Goal: Task Accomplishment & Management: Manage account settings

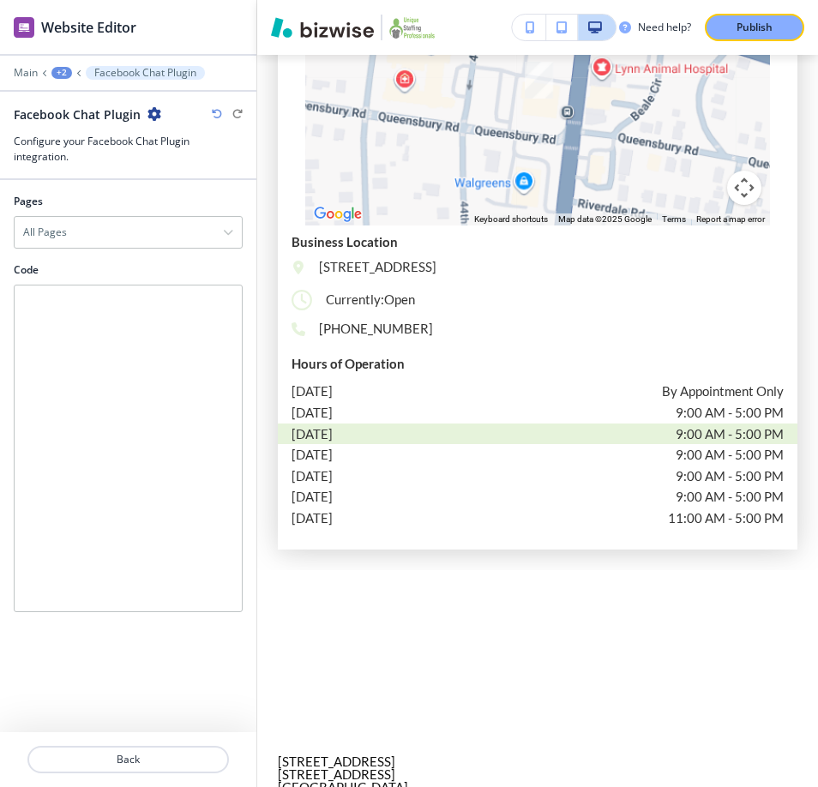
scroll to position [2431, 0]
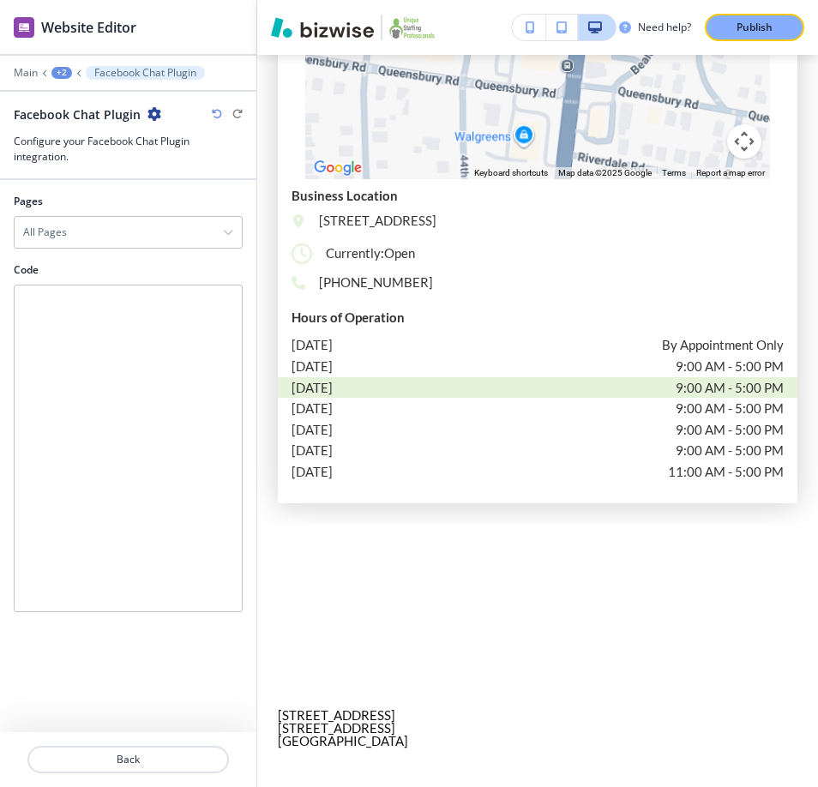
click at [55, 69] on div "+2" at bounding box center [61, 73] width 21 height 12
click at [34, 75] on p "Main" at bounding box center [26, 73] width 24 height 12
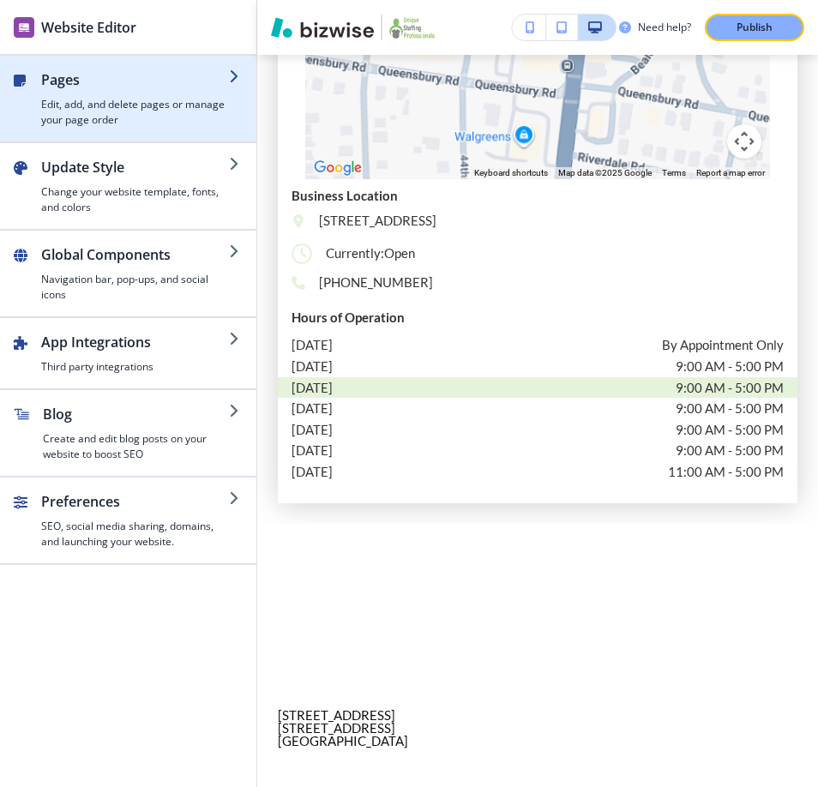
click at [133, 93] on div "button" at bounding box center [135, 93] width 188 height 7
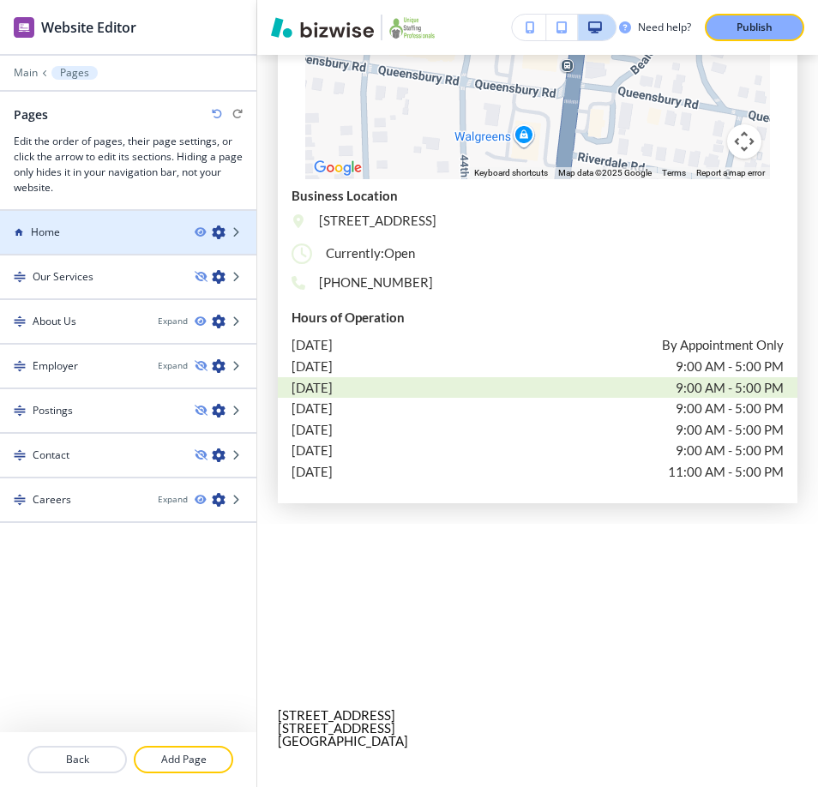
click at [81, 236] on div "Home" at bounding box center [90, 232] width 181 height 15
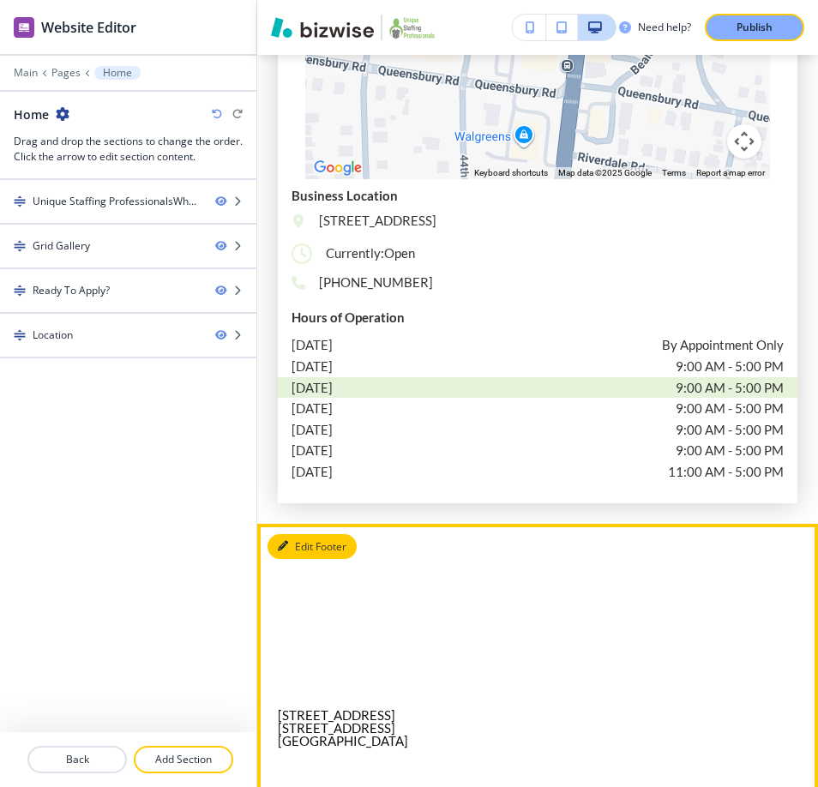
click at [314, 534] on button "Edit Footer" at bounding box center [311, 547] width 89 height 26
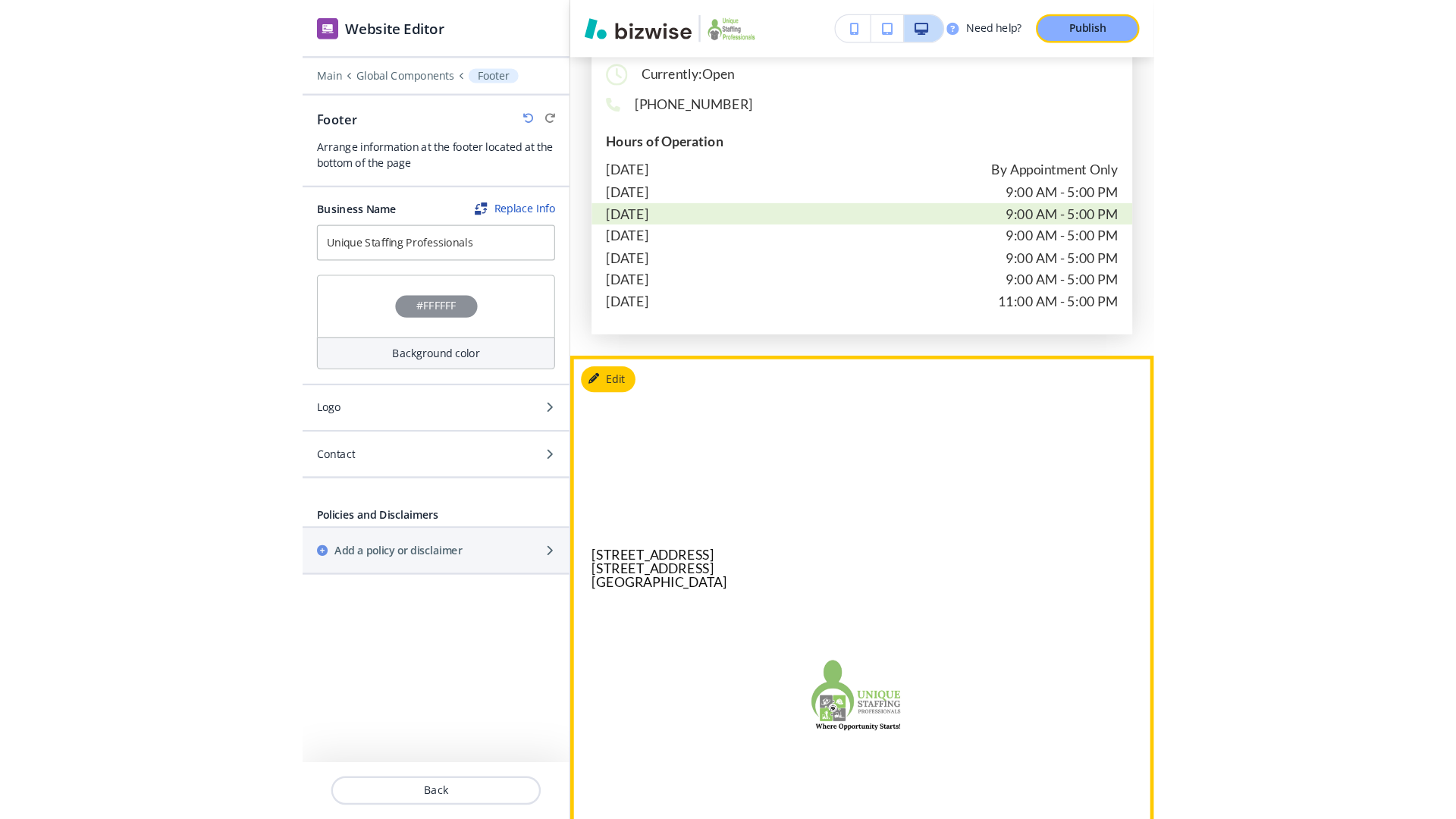
scroll to position [2315, 0]
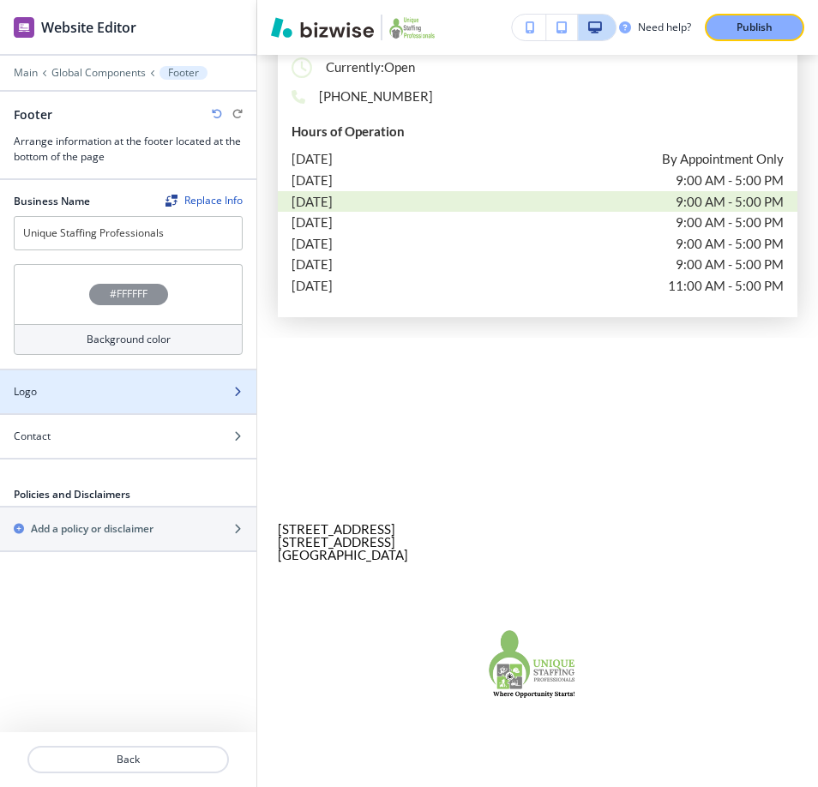
click at [165, 395] on div "Logo" at bounding box center [109, 391] width 219 height 15
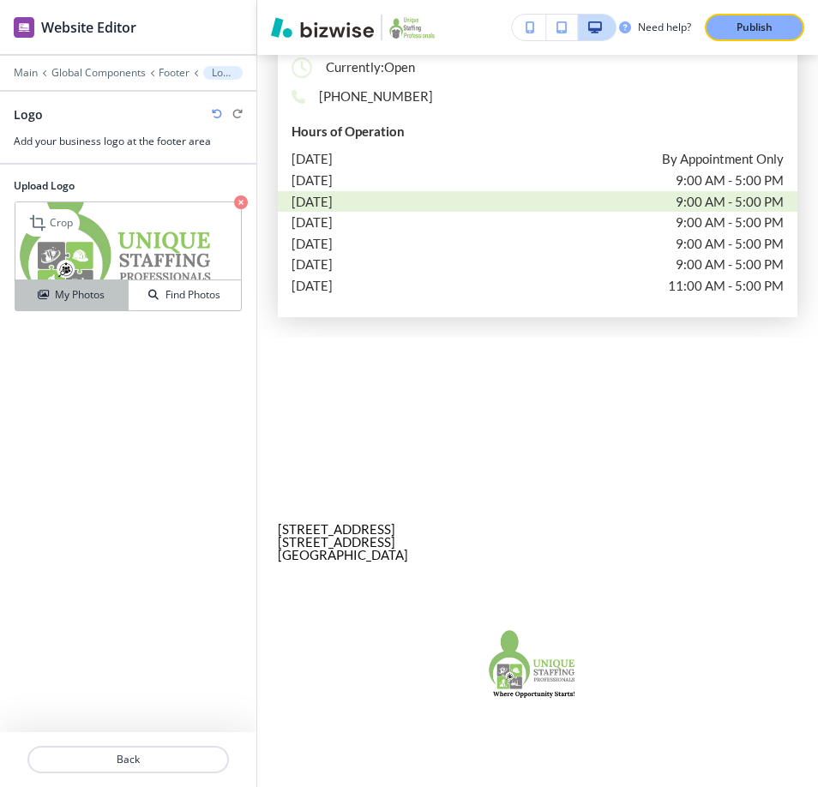
click at [111, 298] on div "My Photos" at bounding box center [71, 294] width 112 height 15
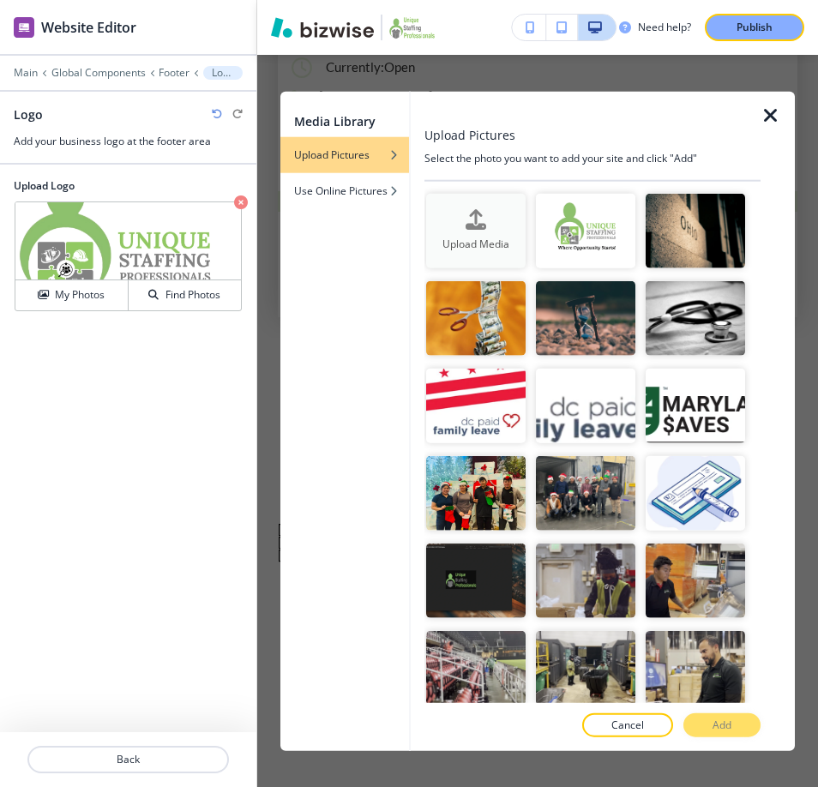
click at [451, 222] on div "Upload Media" at bounding box center [475, 231] width 99 height 44
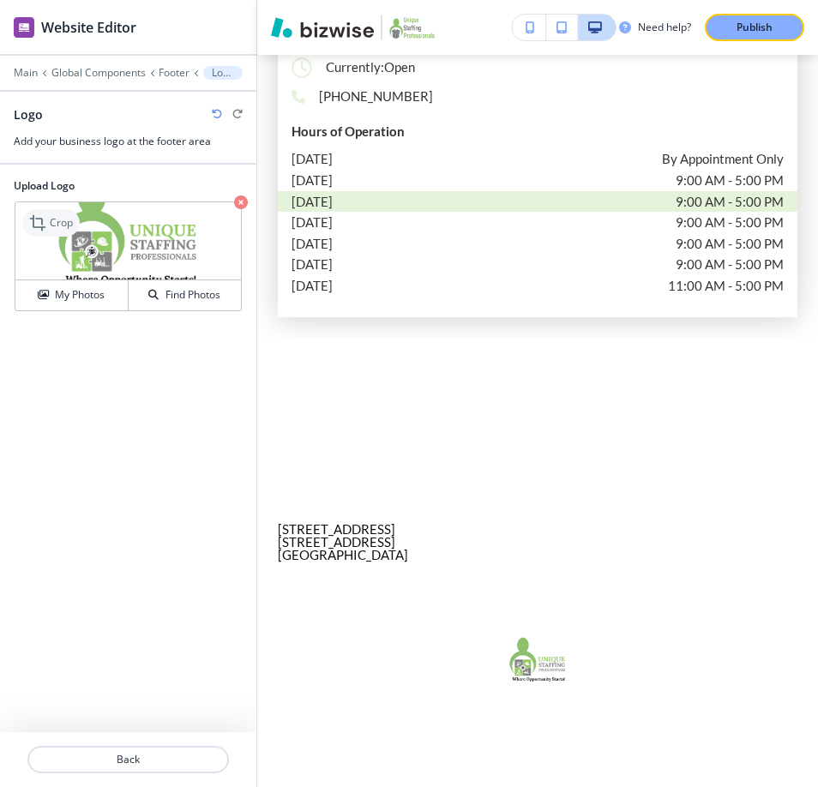
click at [54, 222] on p "Crop" at bounding box center [61, 222] width 23 height 15
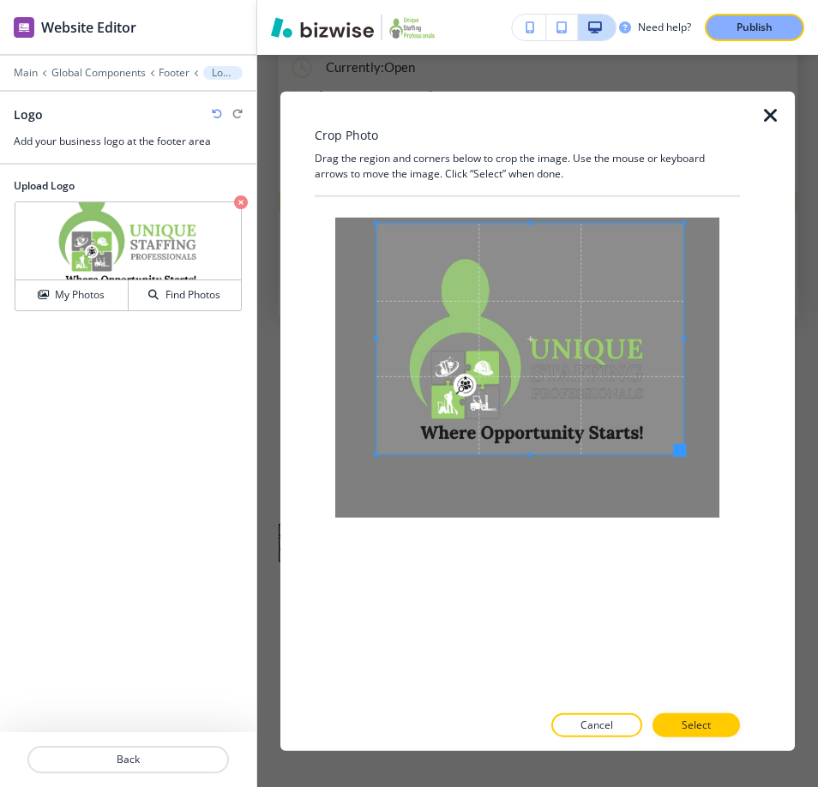
click at [570, 304] on span at bounding box center [529, 339] width 307 height 231
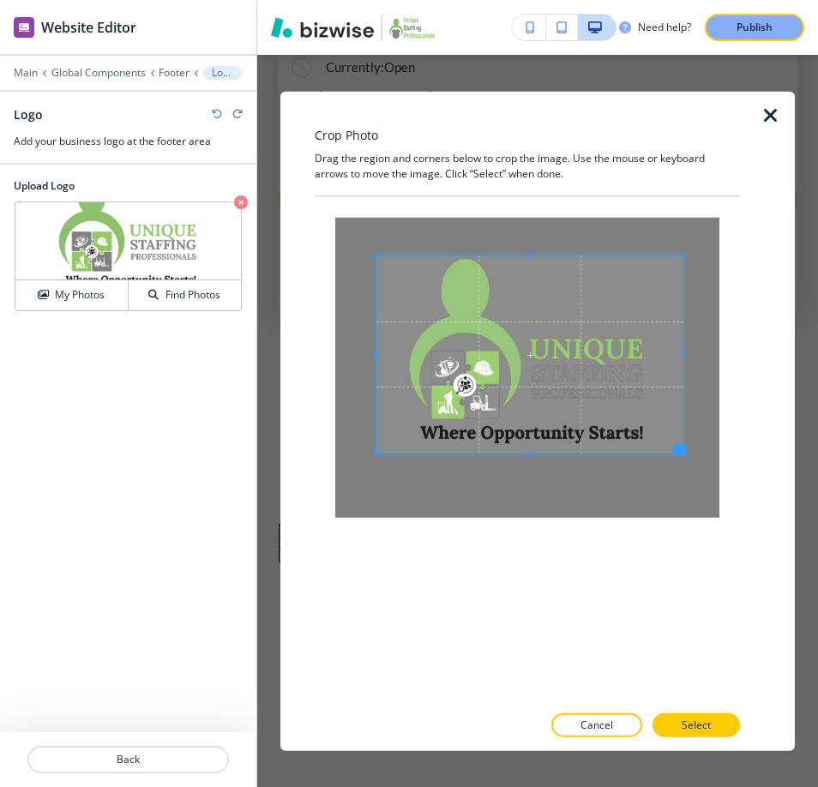
click at [534, 255] on div at bounding box center [529, 354] width 307 height 198
click at [407, 355] on span at bounding box center [407, 354] width 4 height 4
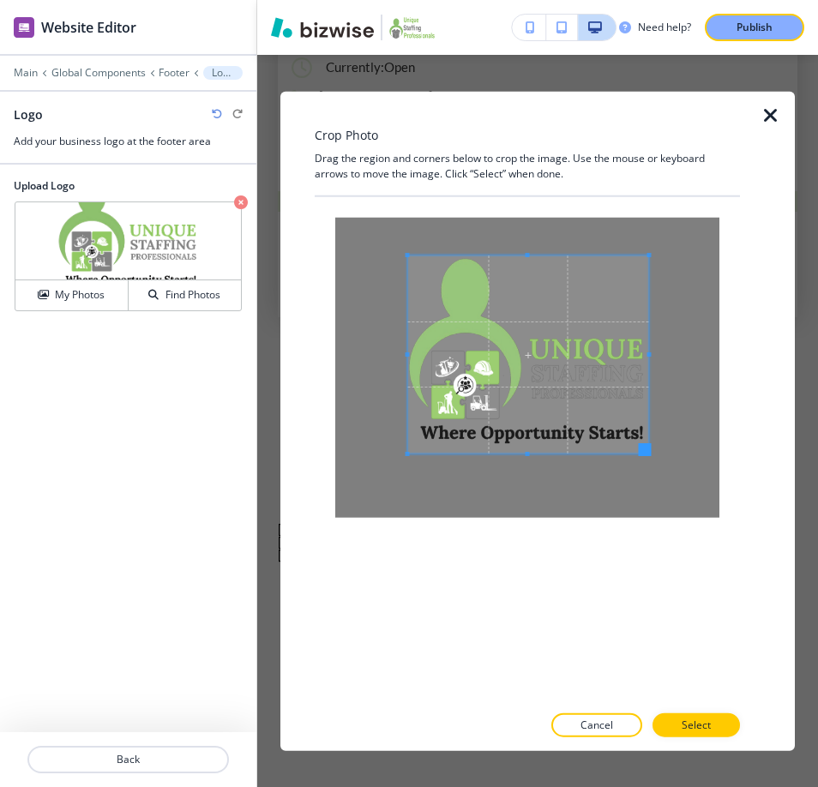
click at [648, 356] on div at bounding box center [527, 354] width 241 height 198
click at [530, 443] on div at bounding box center [527, 349] width 241 height 189
click at [527, 257] on span at bounding box center [528, 257] width 4 height 4
click at [703, 724] on p "Select" at bounding box center [696, 724] width 29 height 15
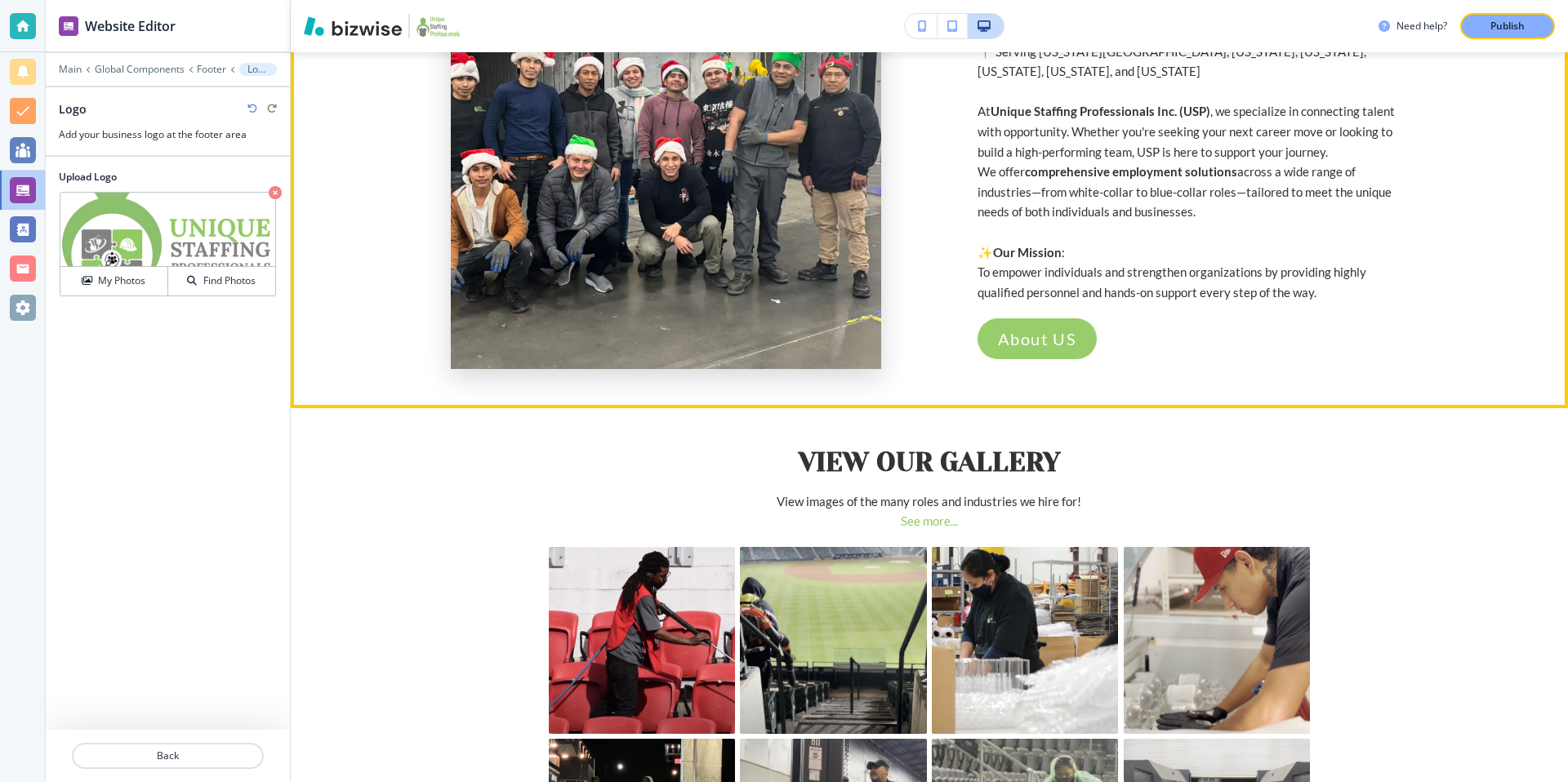
scroll to position [0, 0]
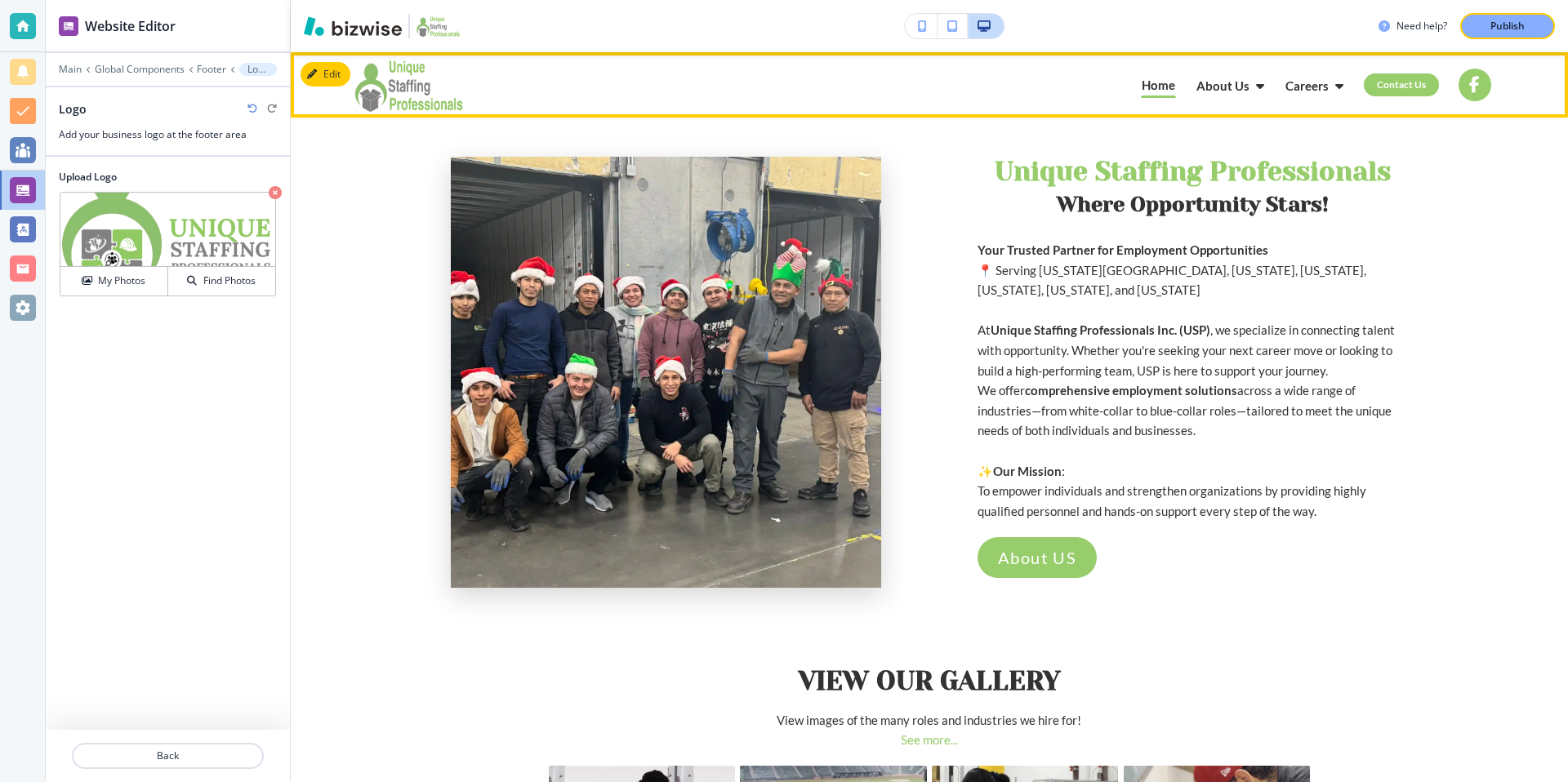
click at [407, 71] on img at bounding box center [476, 85] width 245 height 66
click at [335, 71] on button "Edit Navigation Bar" at bounding box center [361, 74] width 123 height 25
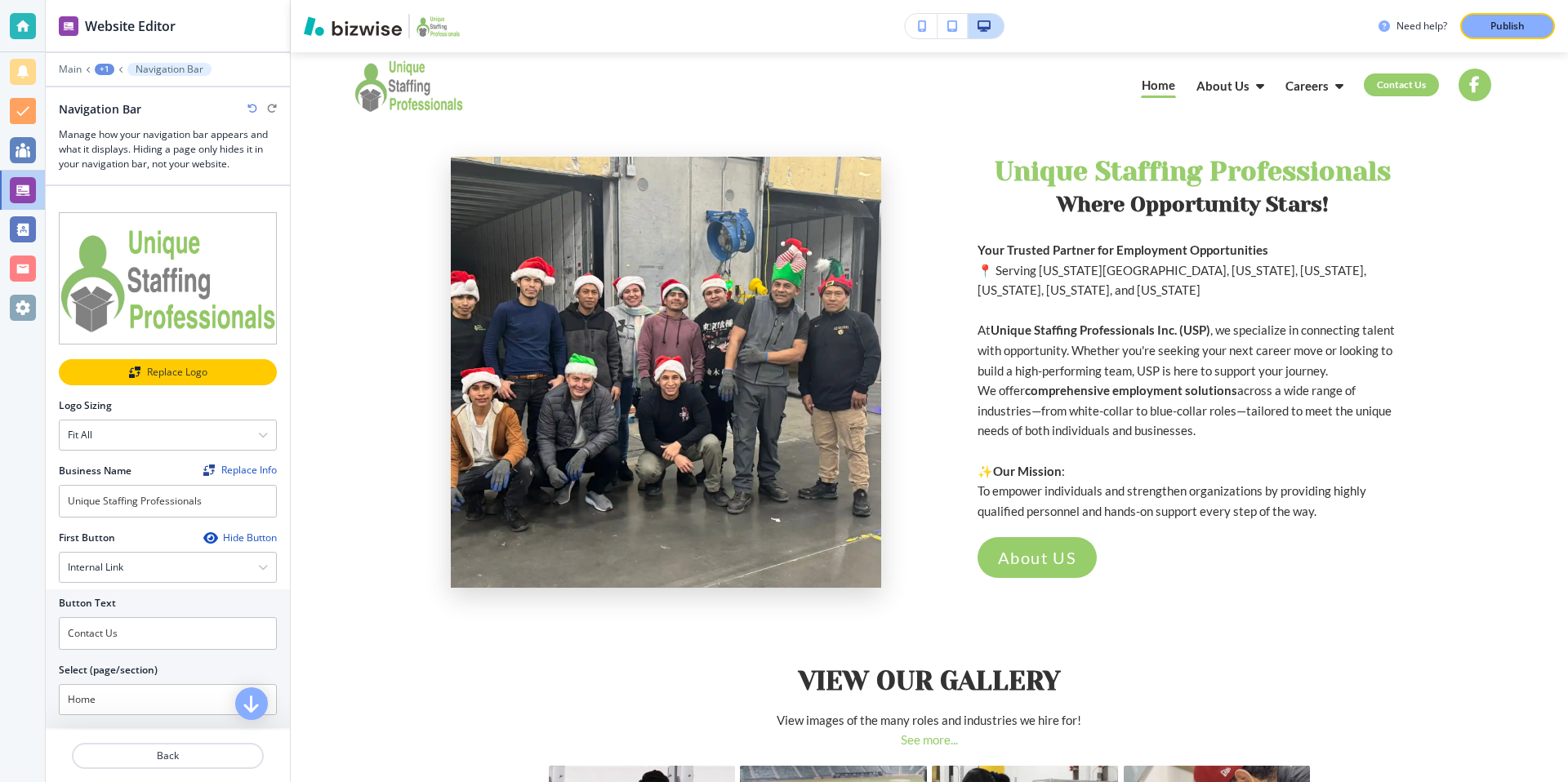
click at [214, 370] on div "Replace Logo" at bounding box center [167, 372] width 214 height 11
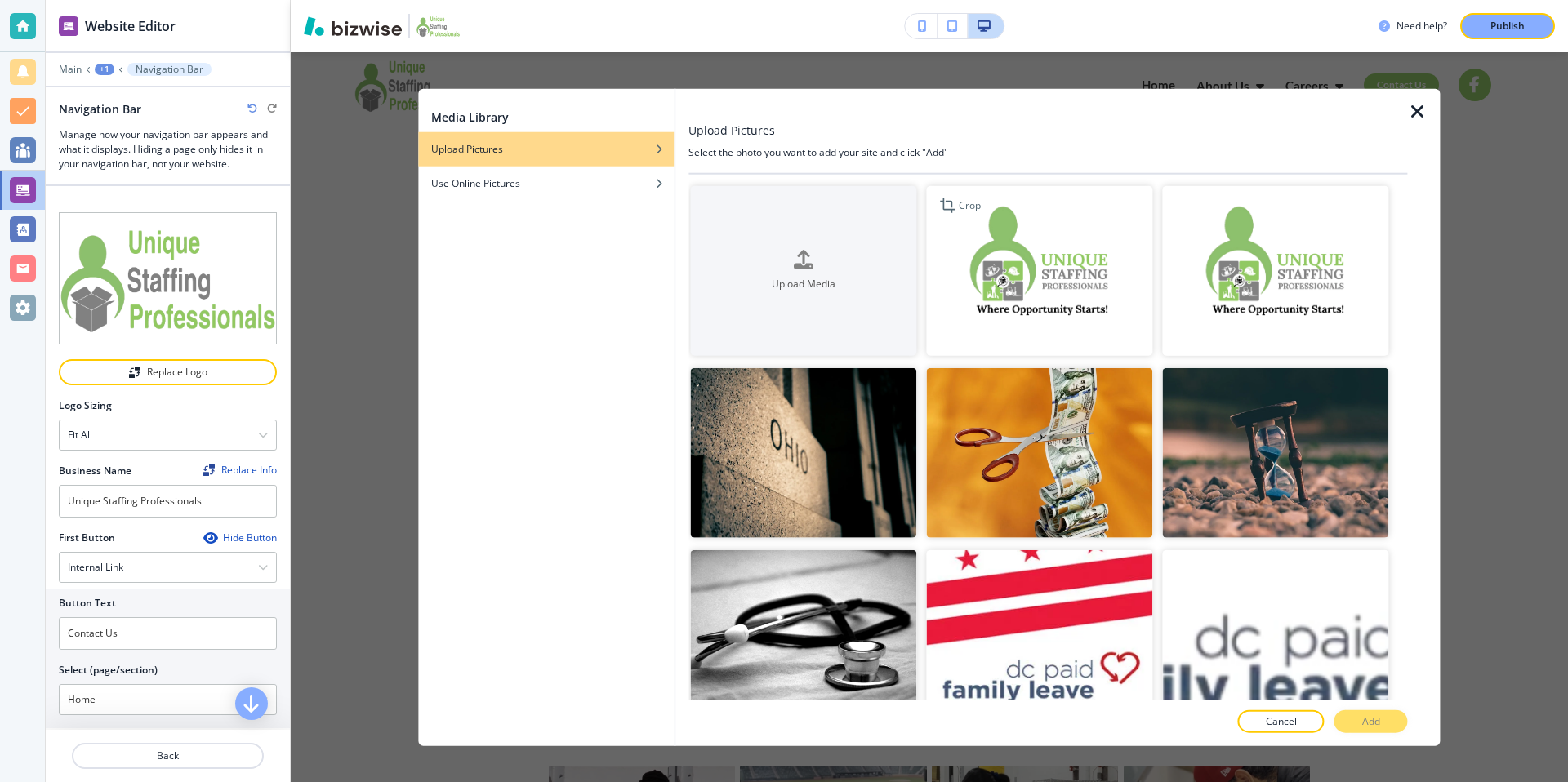
click at [1053, 251] on img "button" at bounding box center [1038, 271] width 226 height 170
click at [1359, 725] on button "Add" at bounding box center [1371, 721] width 73 height 23
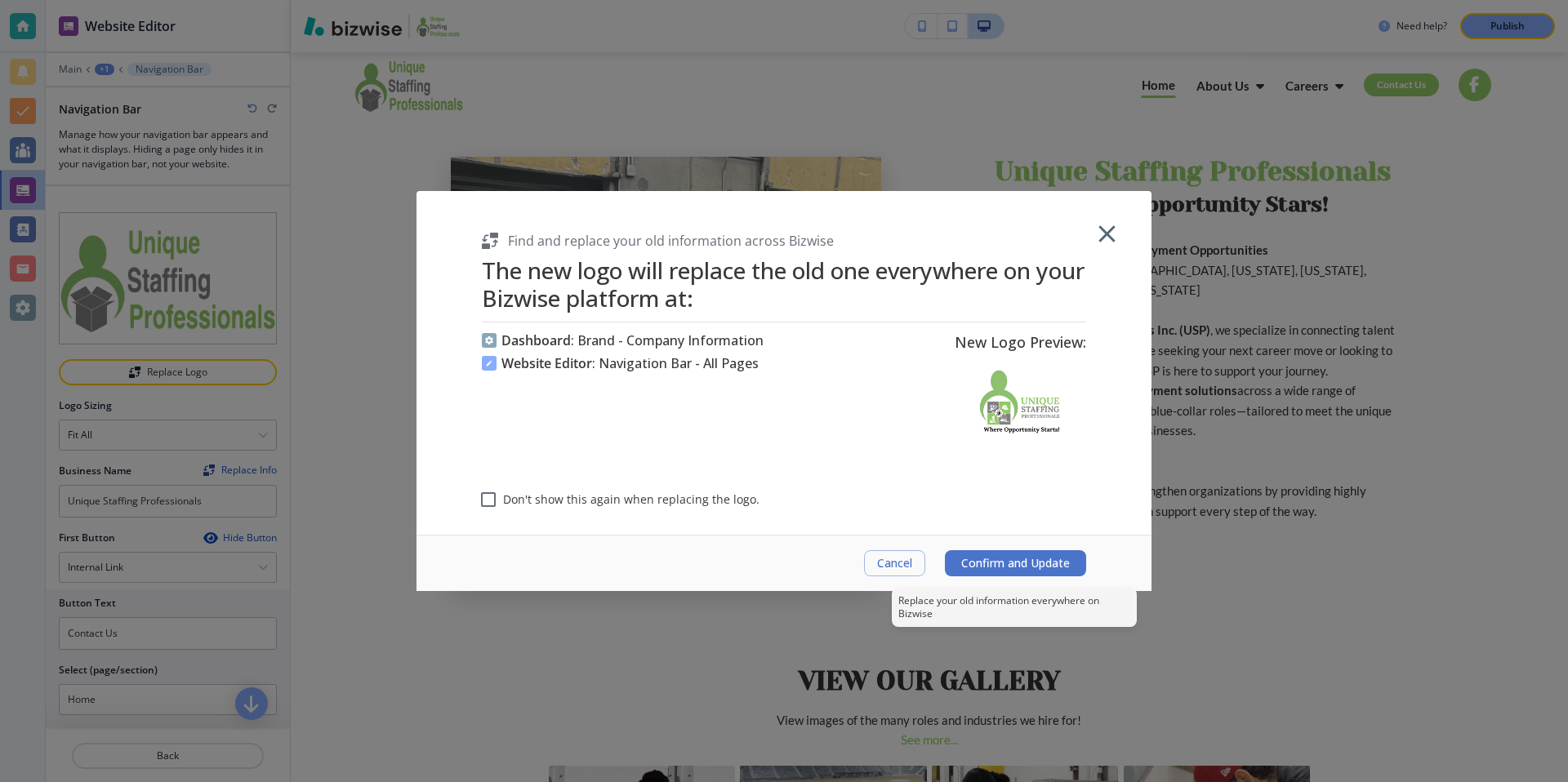
click at [1010, 567] on span "Confirm and Update" at bounding box center [1015, 564] width 109 height 13
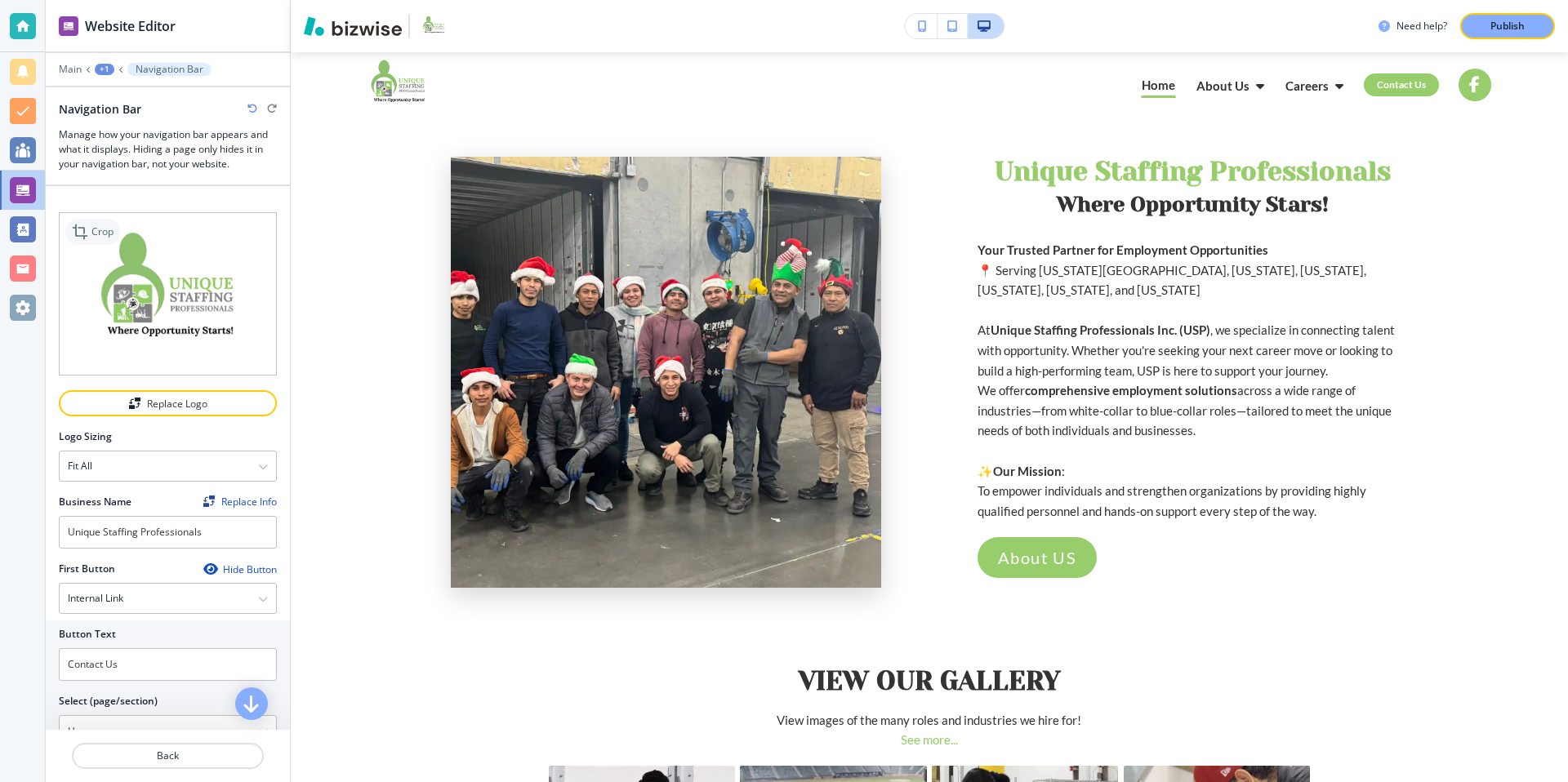
click at [90, 234] on icon at bounding box center [81, 231] width 20 height 20
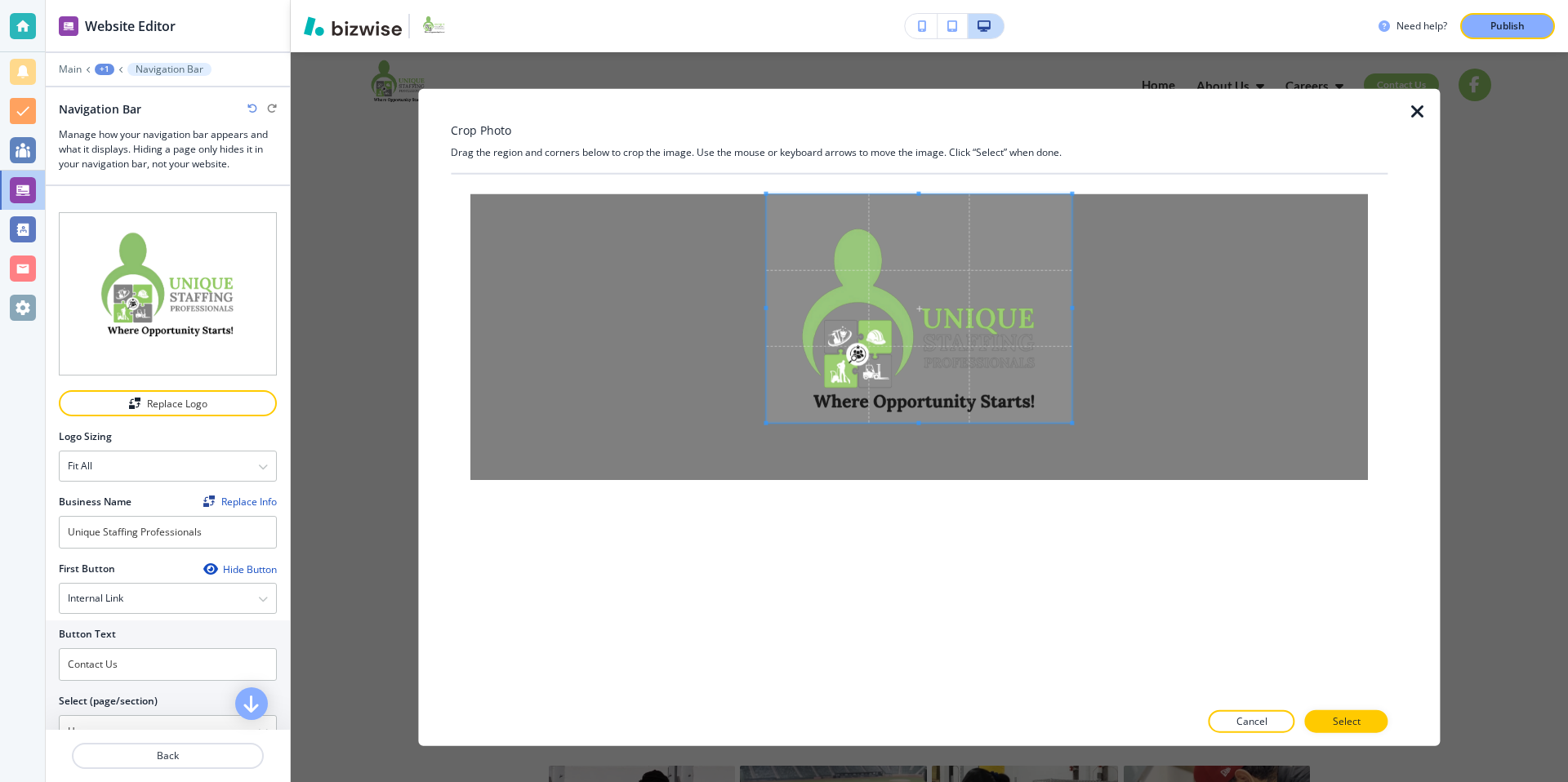
click at [915, 317] on span at bounding box center [918, 309] width 306 height 229
click at [918, 226] on span at bounding box center [918, 228] width 4 height 4
click at [801, 323] on span at bounding box center [800, 325] width 4 height 4
click at [940, 412] on div at bounding box center [935, 320] width 271 height 186
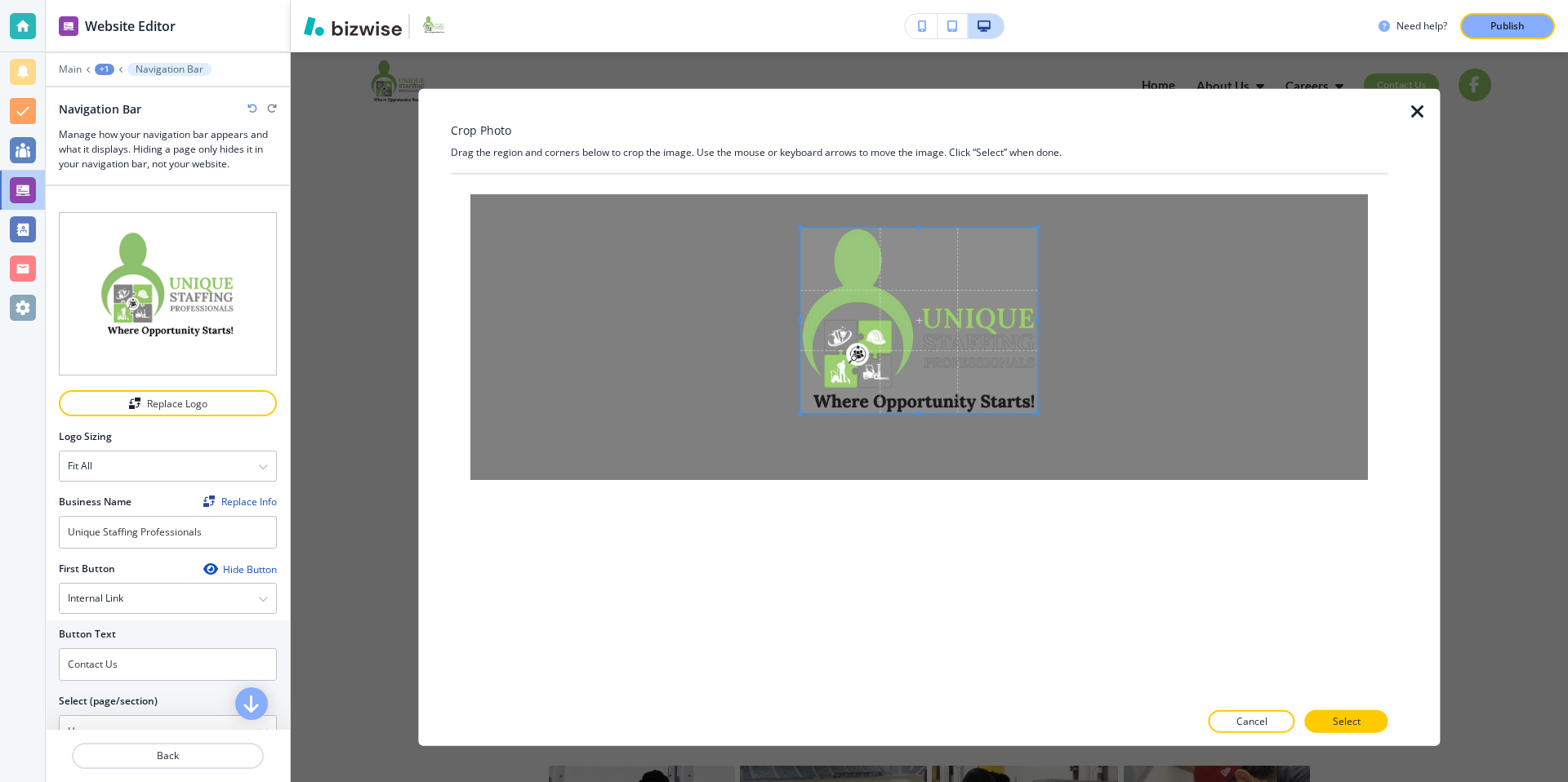
click at [1037, 317] on span at bounding box center [1037, 319] width 4 height 4
click at [1332, 707] on div at bounding box center [918, 705] width 936 height 10
click at [1338, 718] on p "Select" at bounding box center [1346, 720] width 28 height 14
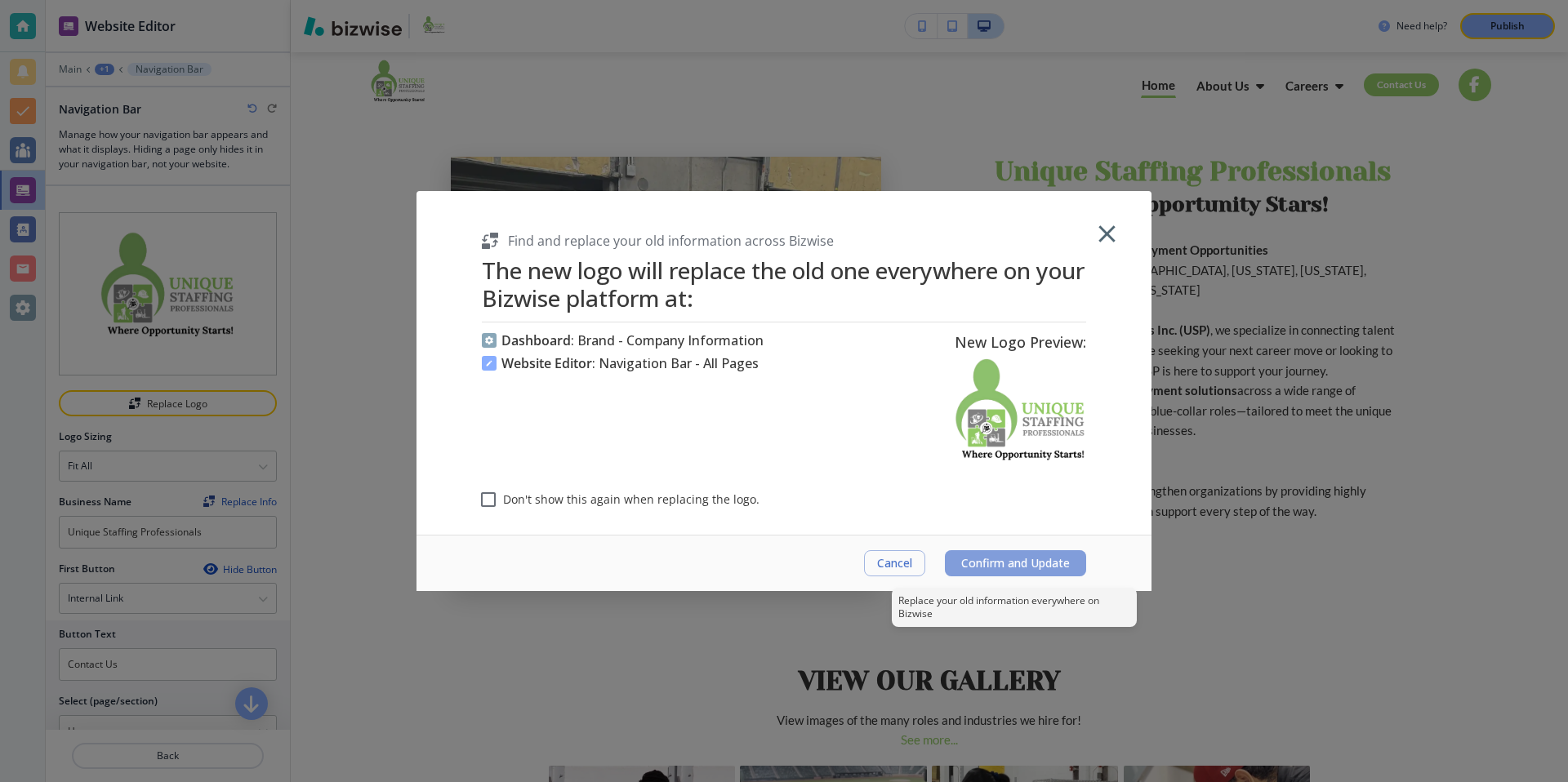
click at [1033, 570] on span "Confirm and Update" at bounding box center [1015, 564] width 109 height 13
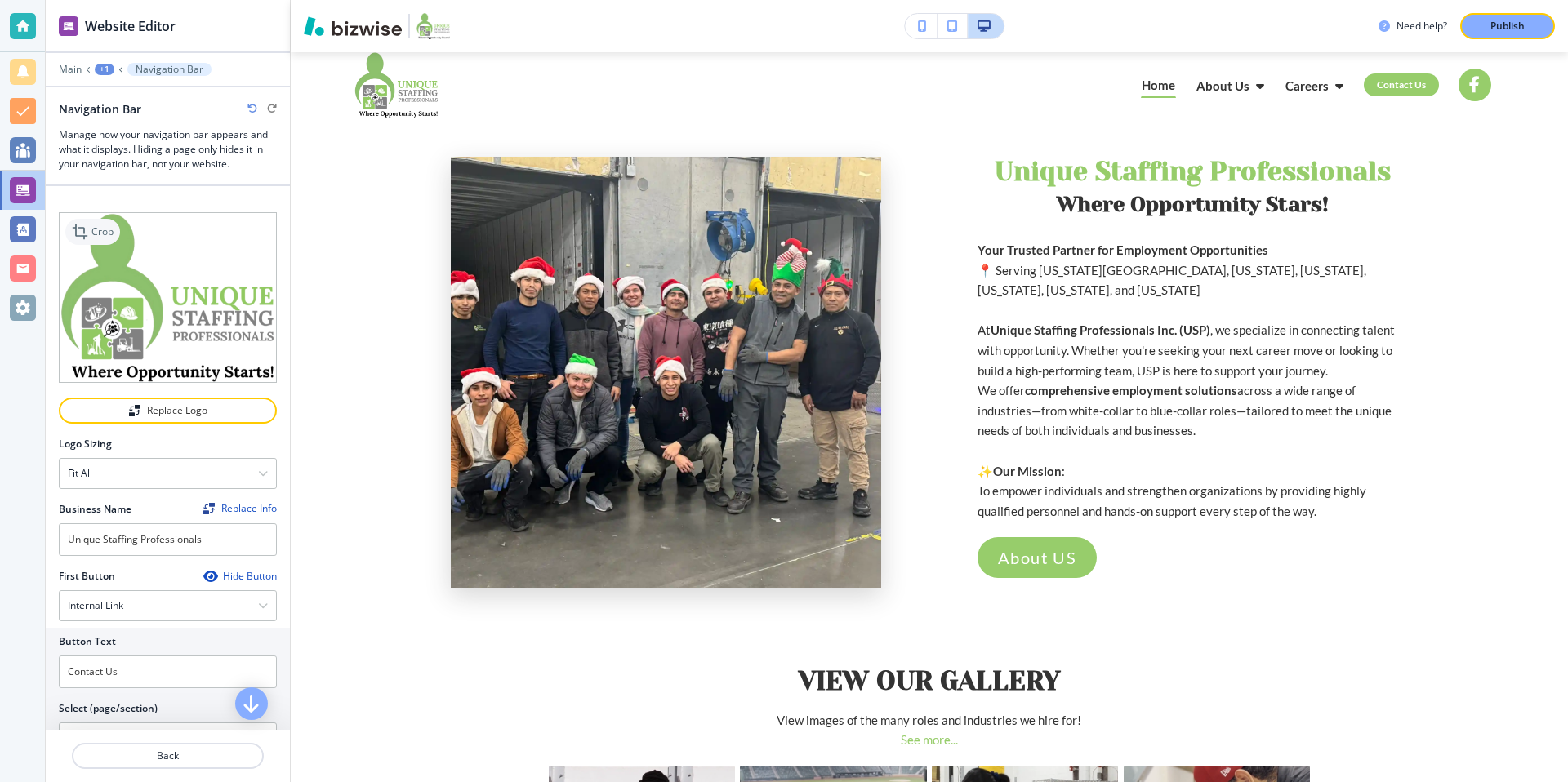
click at [102, 231] on p "Crop" at bounding box center [102, 231] width 22 height 14
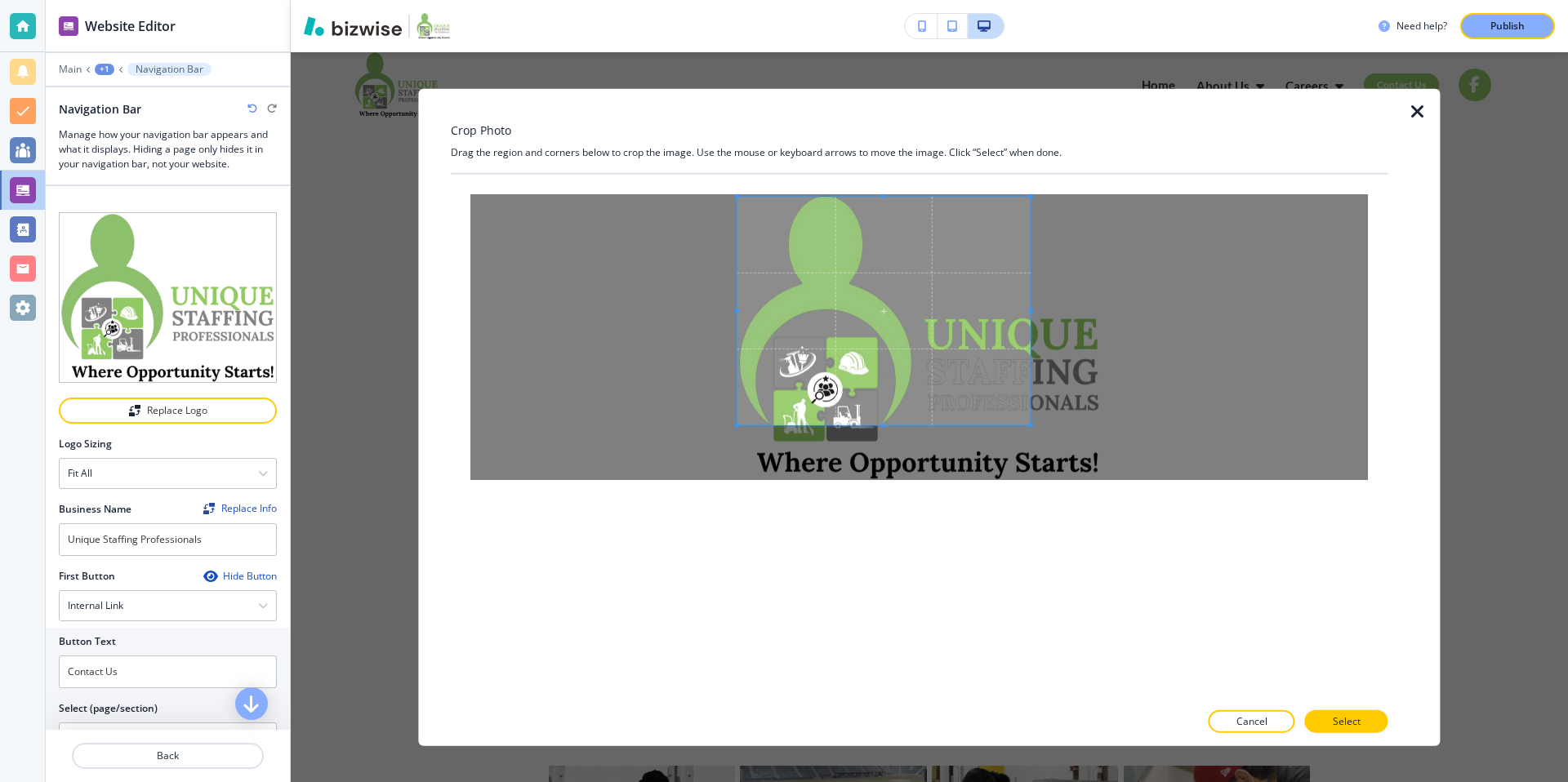
click at [990, 326] on span at bounding box center [884, 311] width 293 height 229
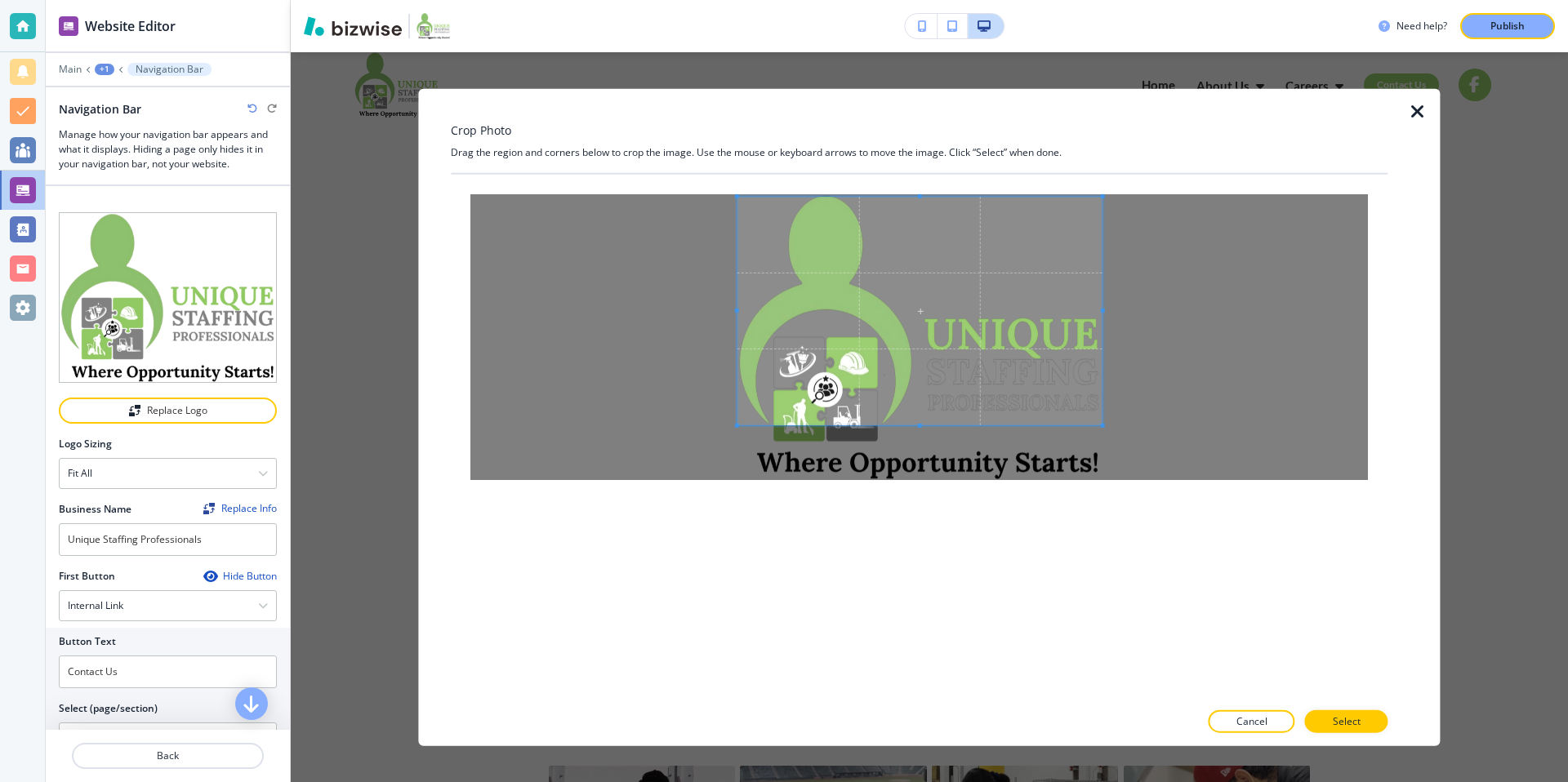
click at [1107, 314] on div at bounding box center [919, 337] width 897 height 286
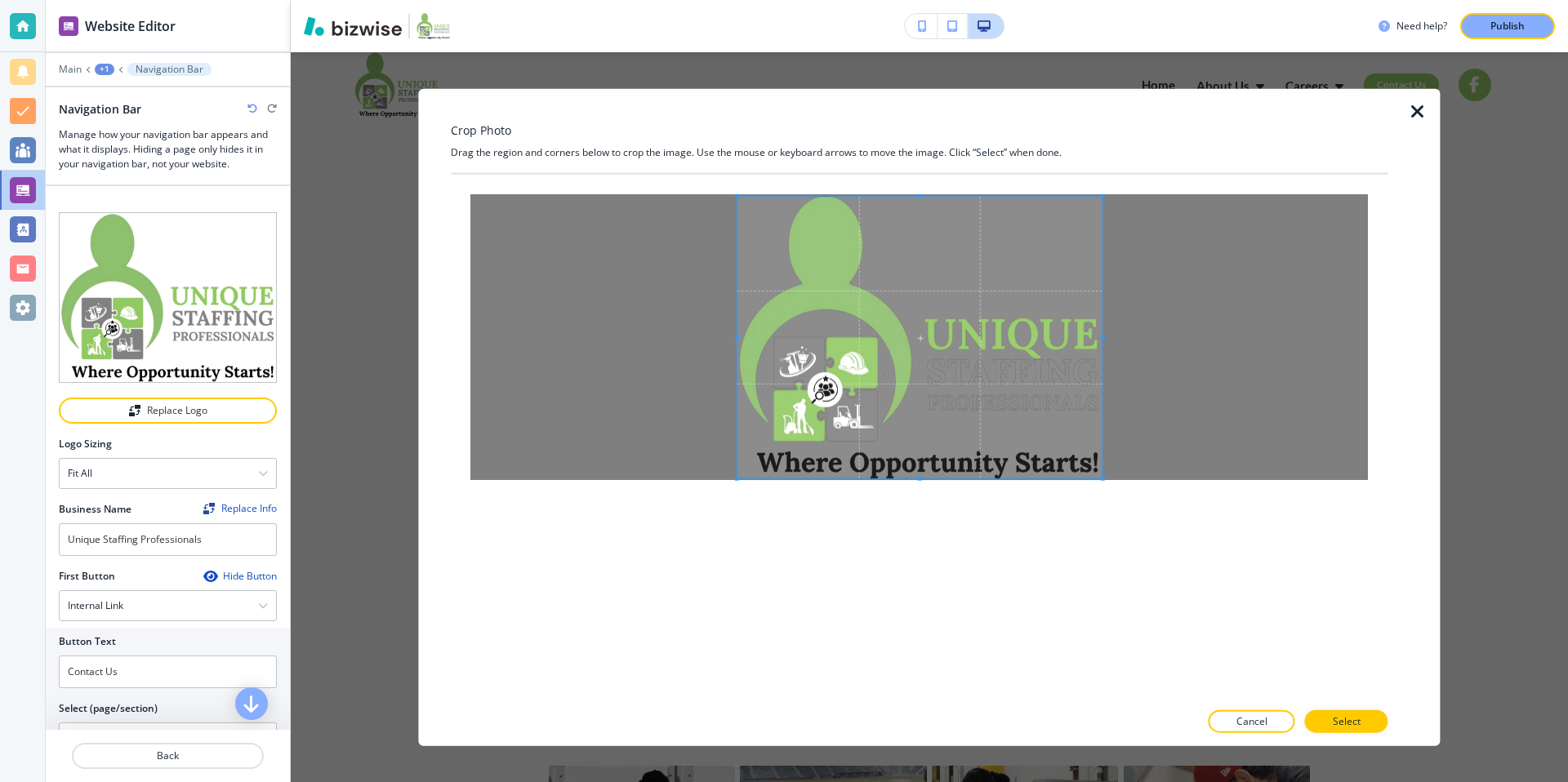
click at [926, 477] on div at bounding box center [919, 338] width 365 height 282
click at [1113, 337] on div at bounding box center [919, 337] width 897 height 286
click at [1116, 338] on div at bounding box center [919, 337] width 897 height 286
click at [1029, 404] on span at bounding box center [919, 337] width 365 height 282
click at [974, 377] on span at bounding box center [919, 338] width 365 height 282
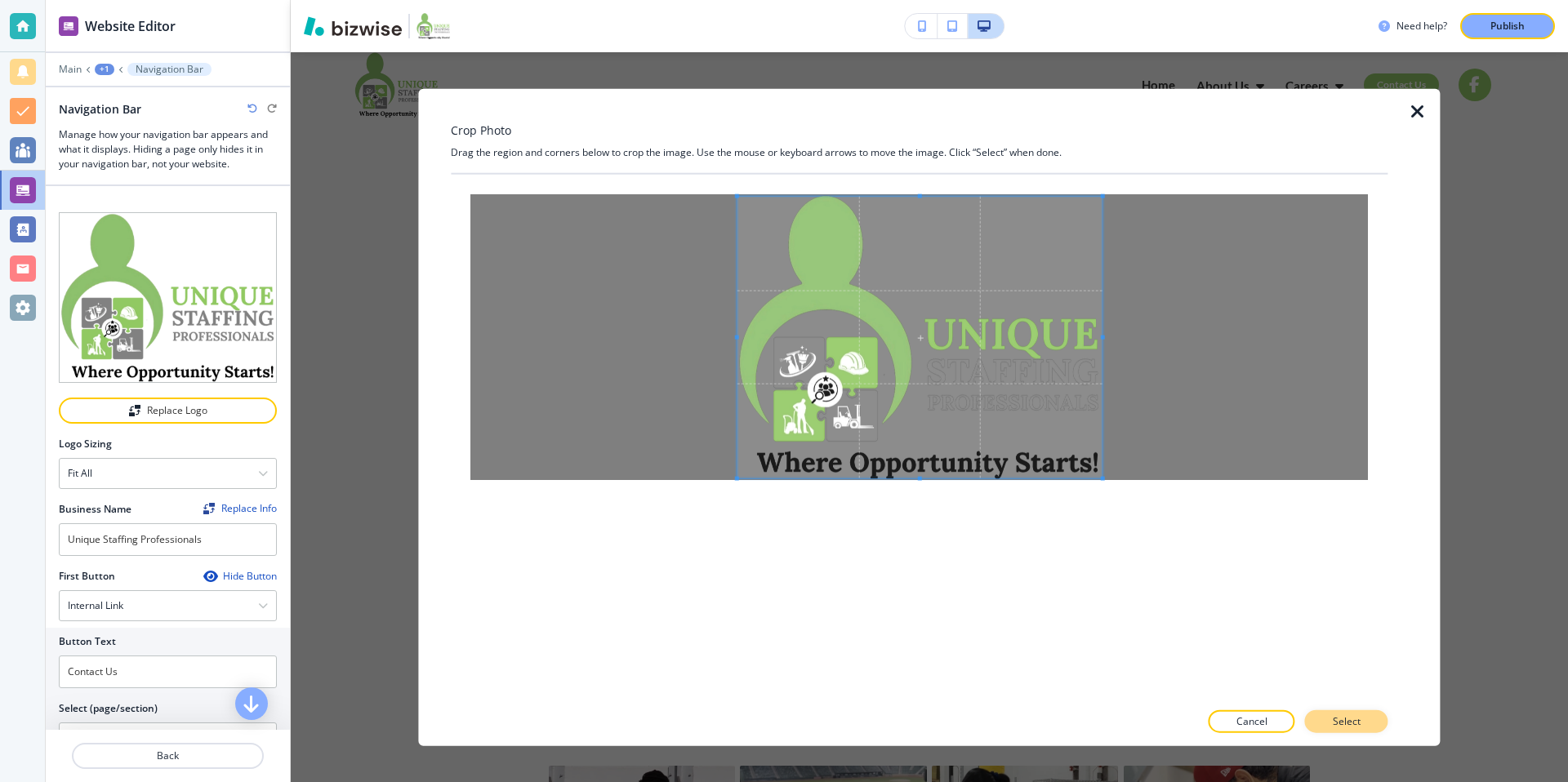
click at [1342, 714] on p "Select" at bounding box center [1346, 720] width 28 height 14
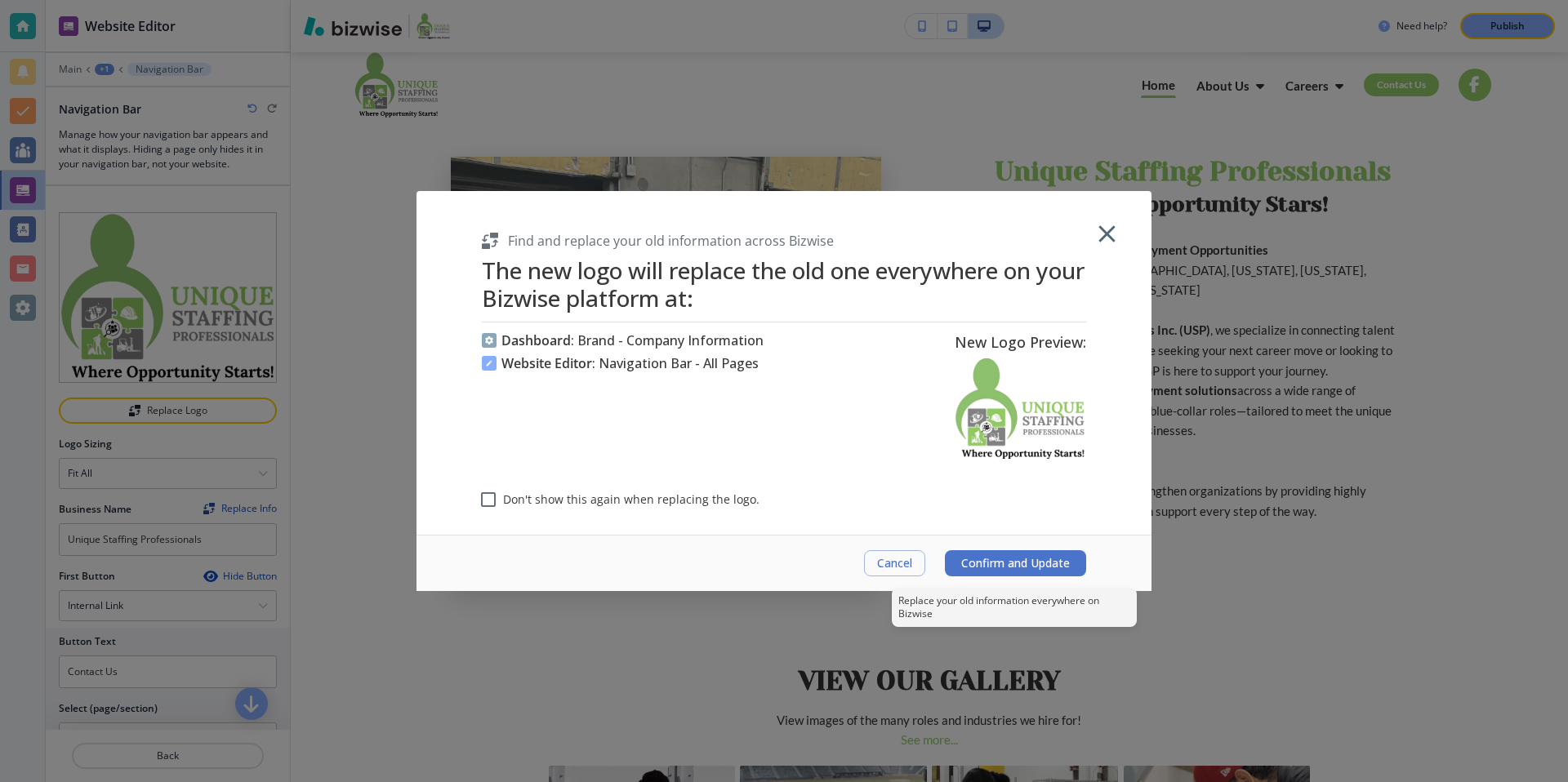
click at [1022, 563] on span "Confirm and Update" at bounding box center [1015, 564] width 109 height 13
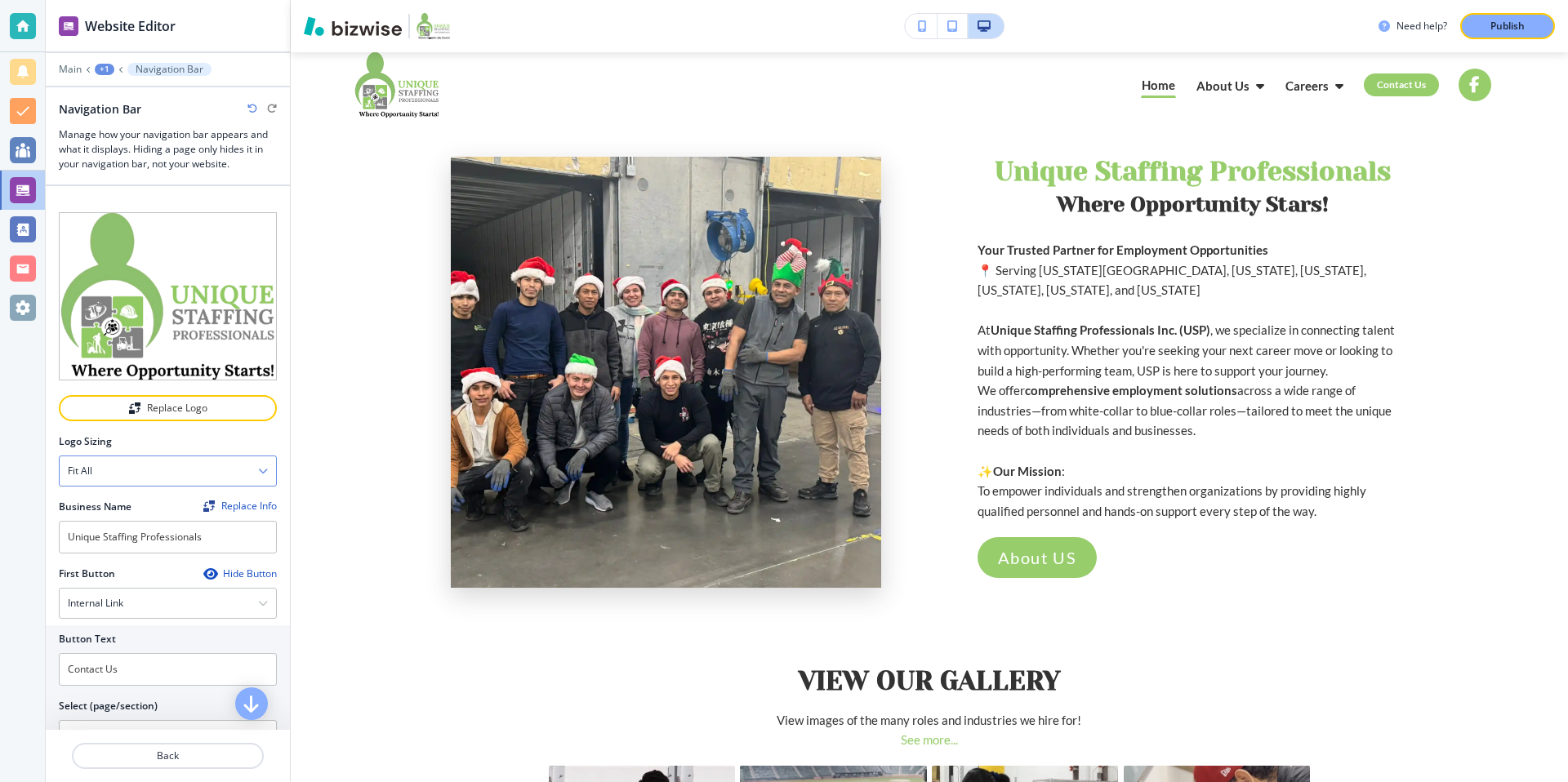
click at [225, 466] on div "Fit all" at bounding box center [168, 471] width 216 height 30
click at [106, 499] on h4 "Fit all" at bounding box center [168, 499] width 200 height 14
click at [213, 471] on div "Fit all" at bounding box center [168, 471] width 216 height 30
click at [127, 527] on h4 "Fit to length" at bounding box center [168, 527] width 200 height 14
click at [179, 472] on div "Fit to length" at bounding box center [168, 471] width 216 height 30
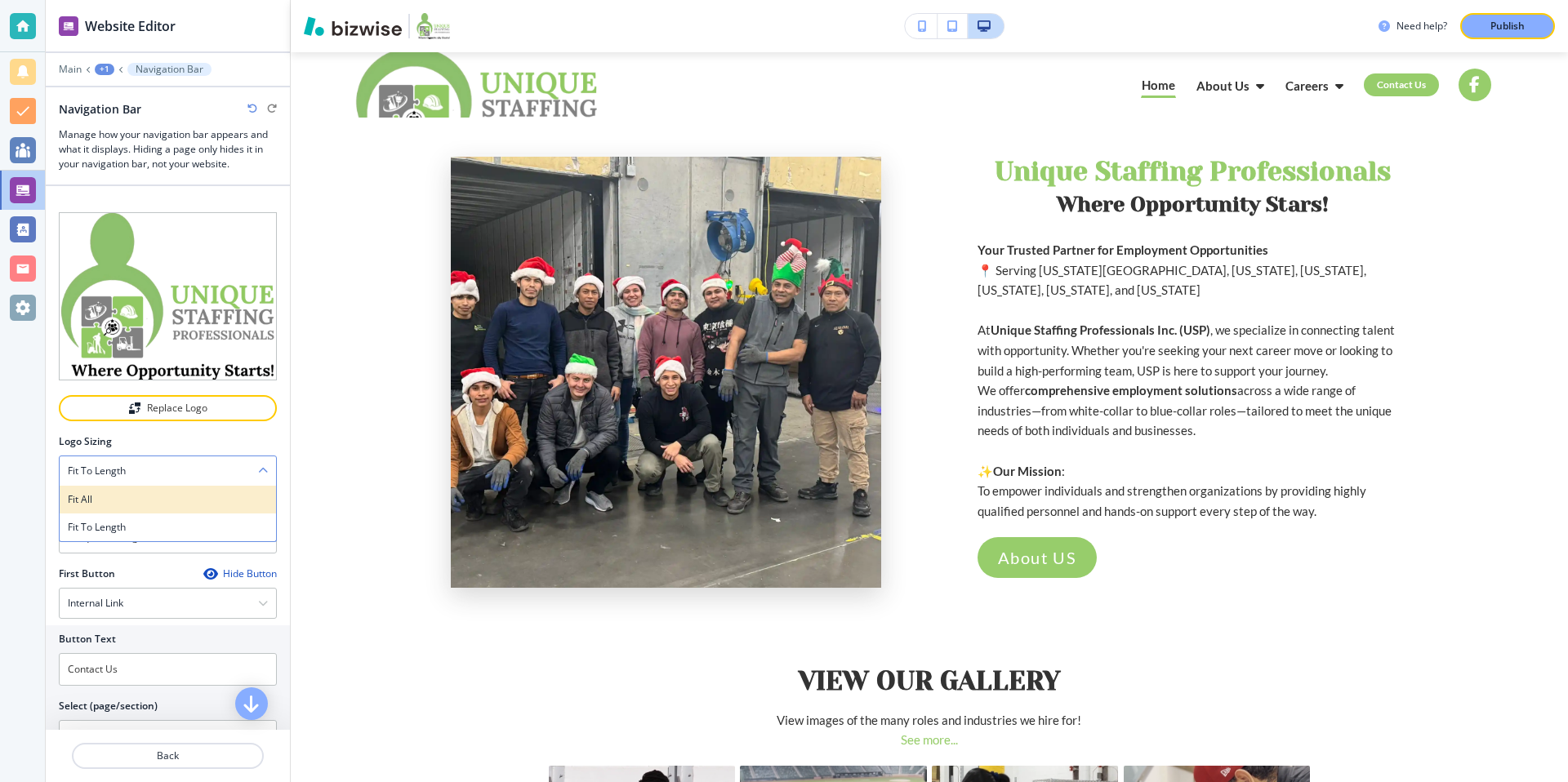
click at [130, 497] on h4 "Fit all" at bounding box center [168, 499] width 200 height 14
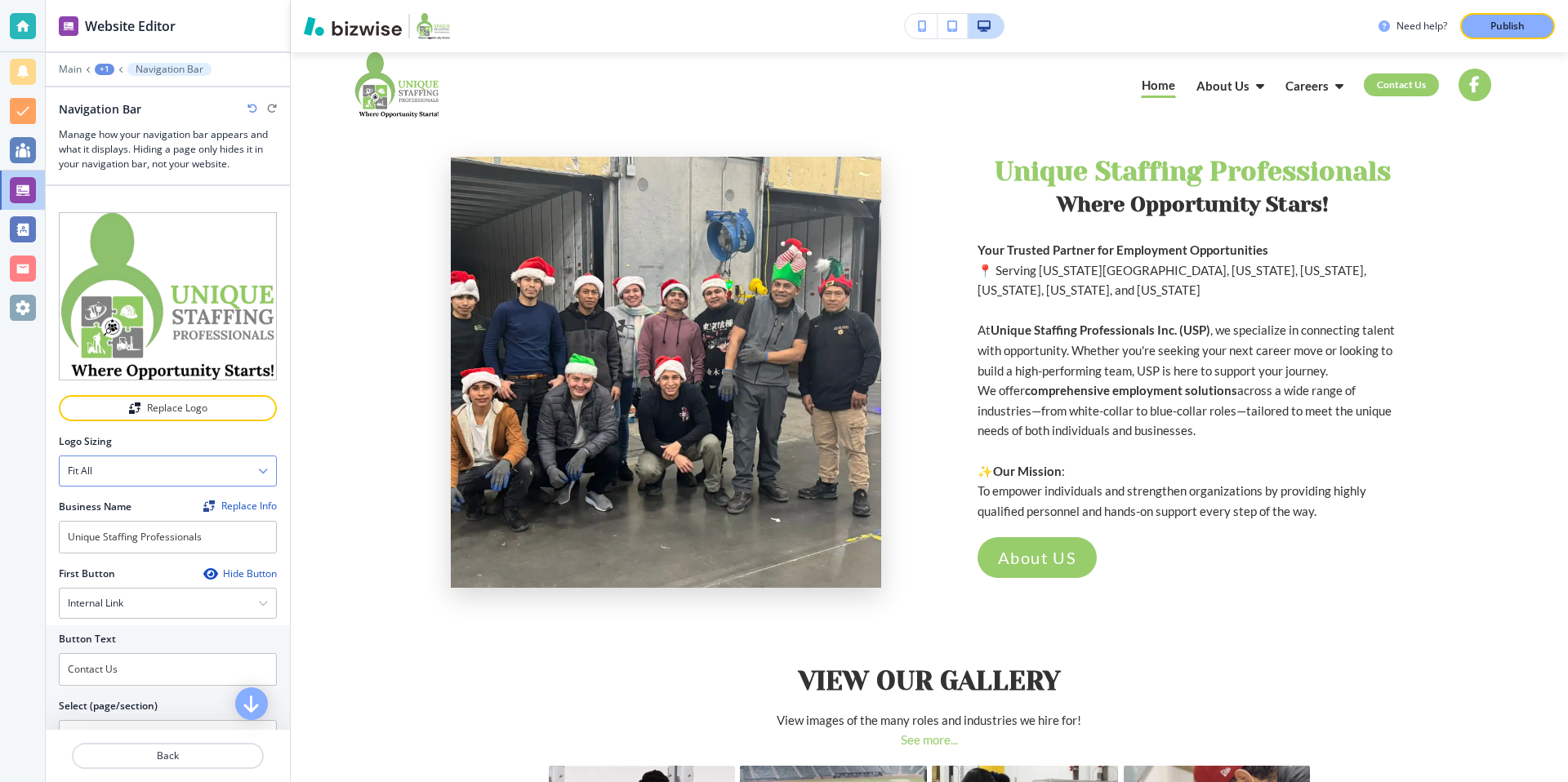
click at [174, 471] on div "Fit all" at bounding box center [168, 471] width 216 height 30
click at [89, 477] on h4 "Fit all" at bounding box center [80, 471] width 25 height 14
click at [100, 480] on div "Fit all" at bounding box center [168, 471] width 216 height 30
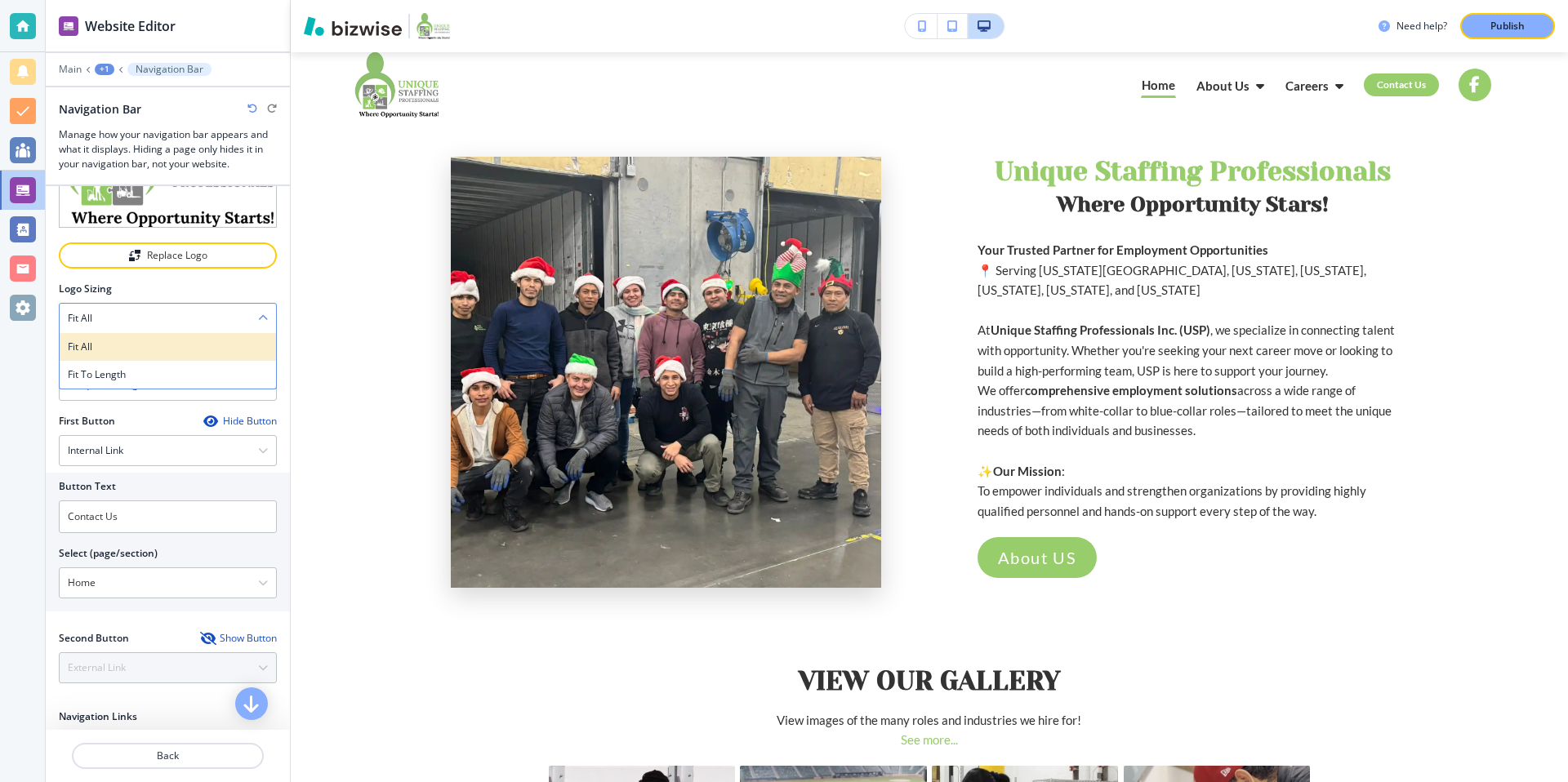
scroll to position [138, 0]
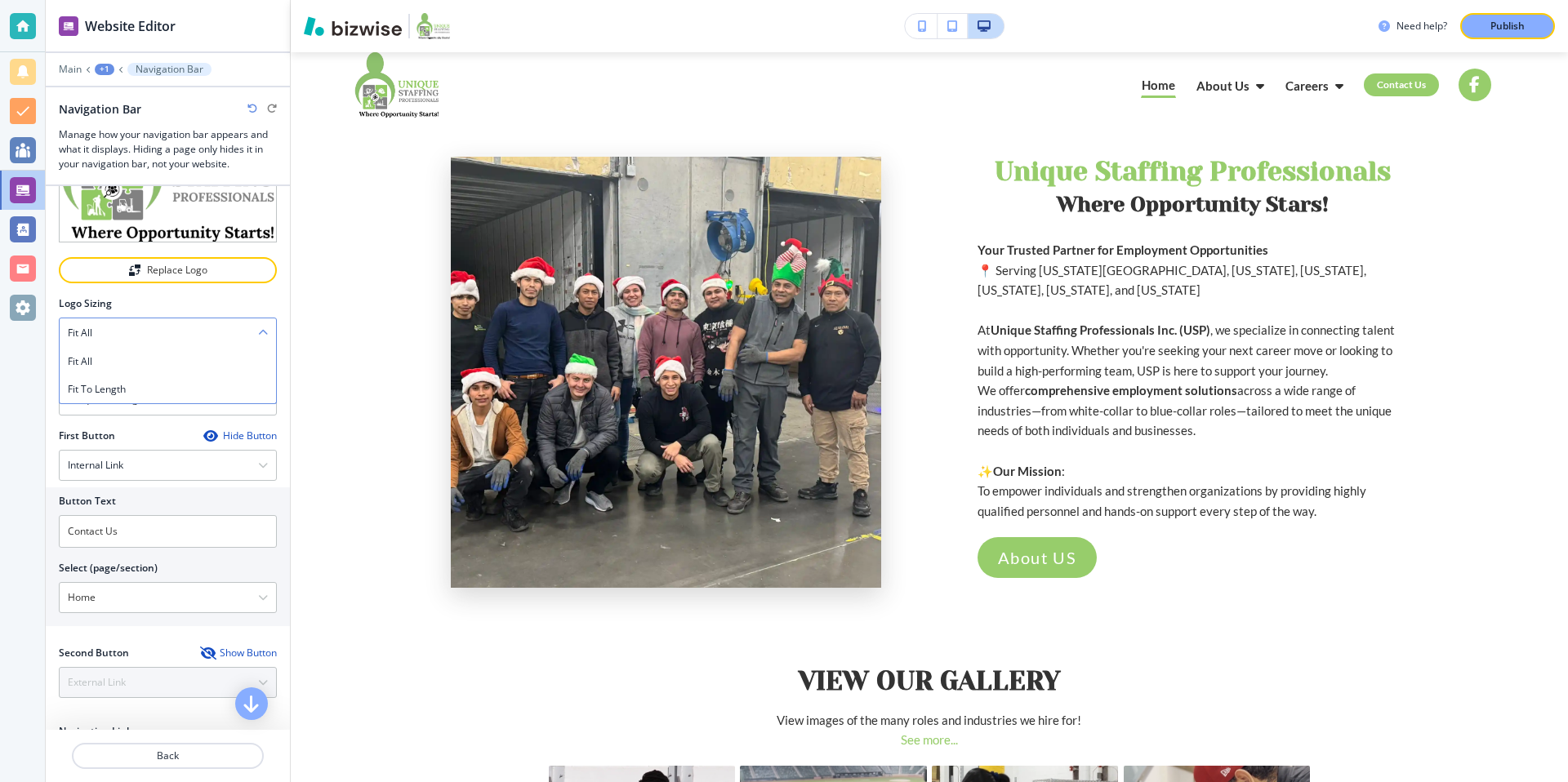
click at [270, 329] on div "Fit all" at bounding box center [168, 332] width 216 height 30
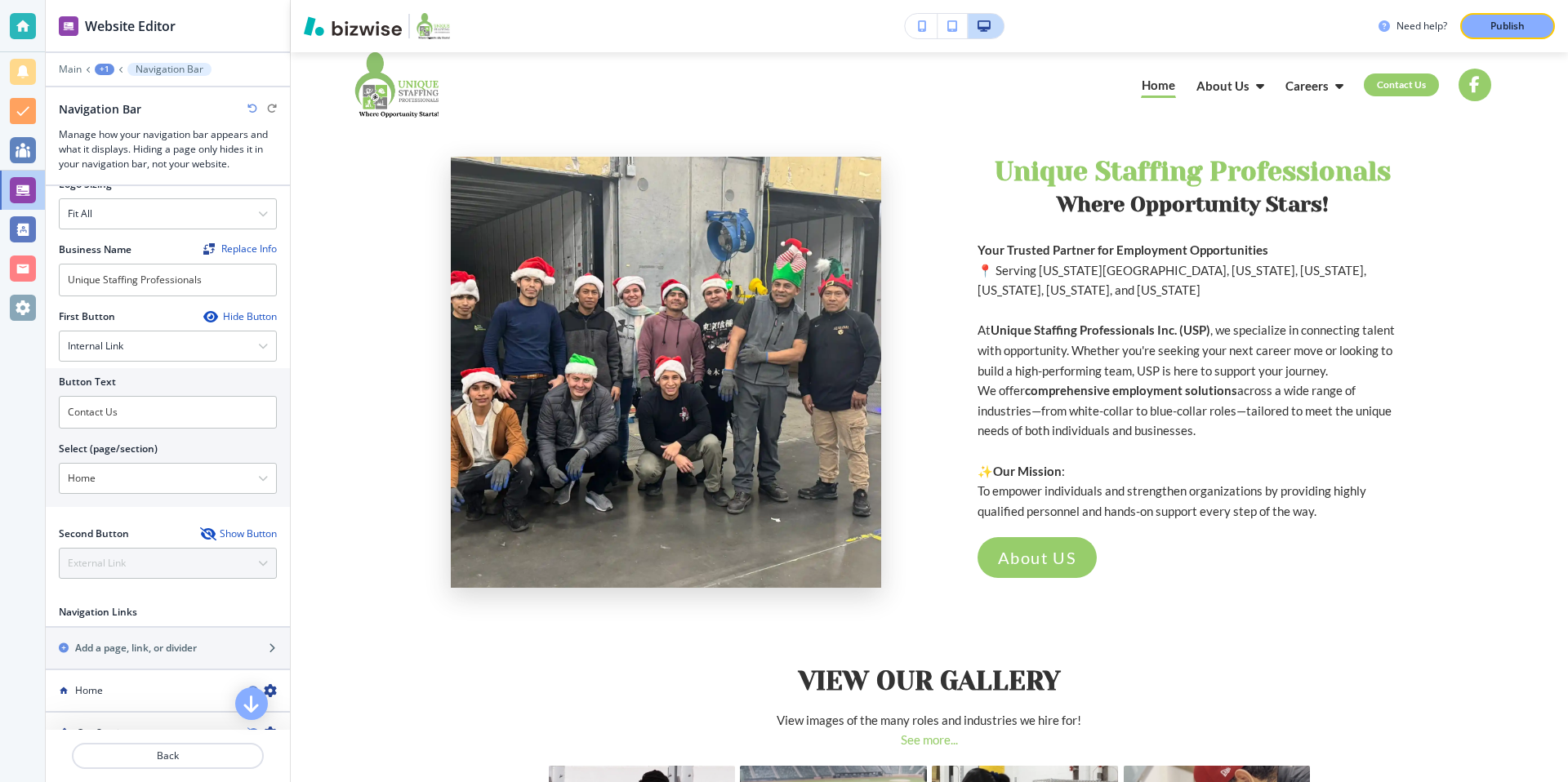
scroll to position [259, 0]
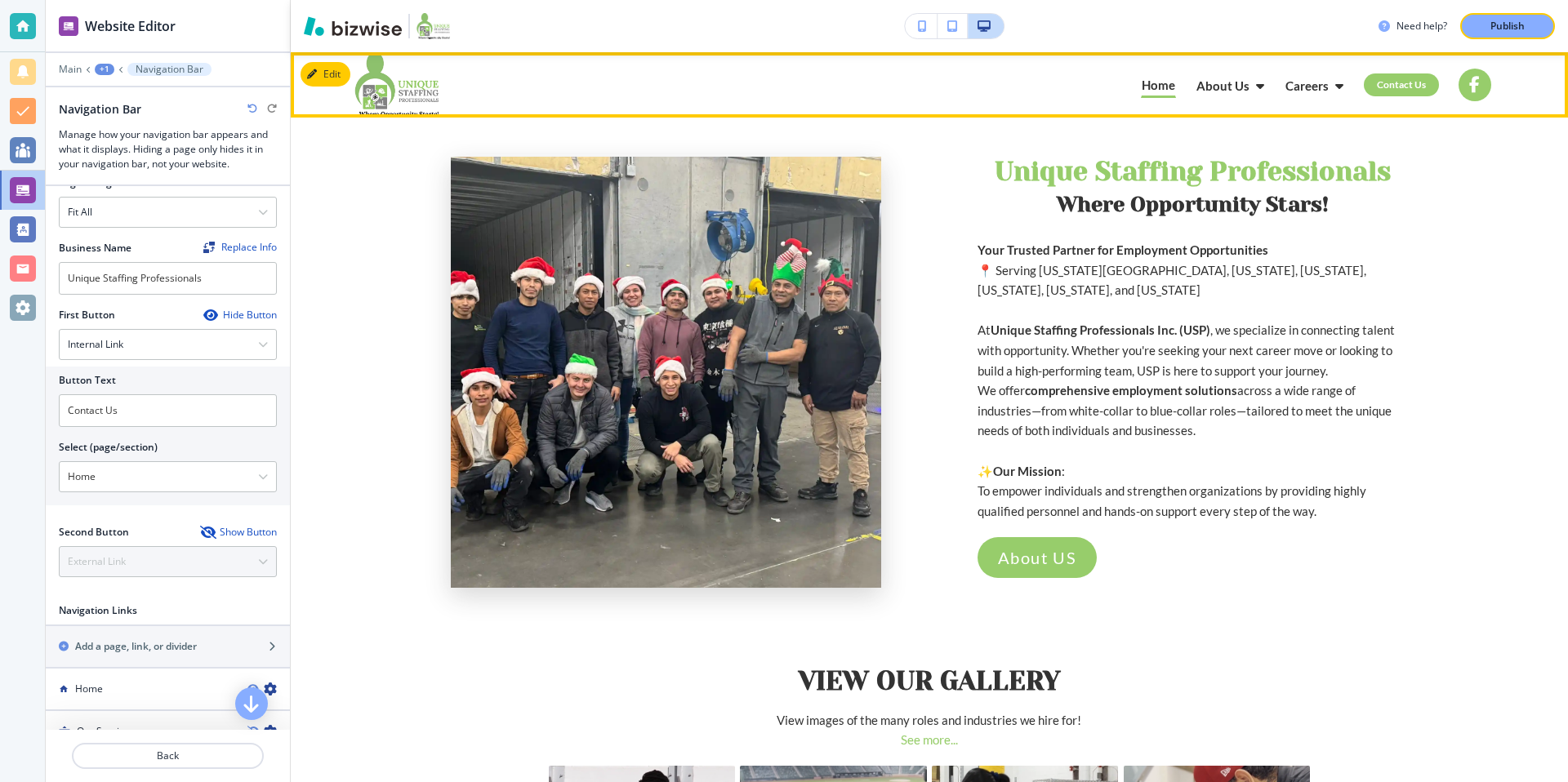
click at [411, 93] on img at bounding box center [476, 85] width 245 height 66
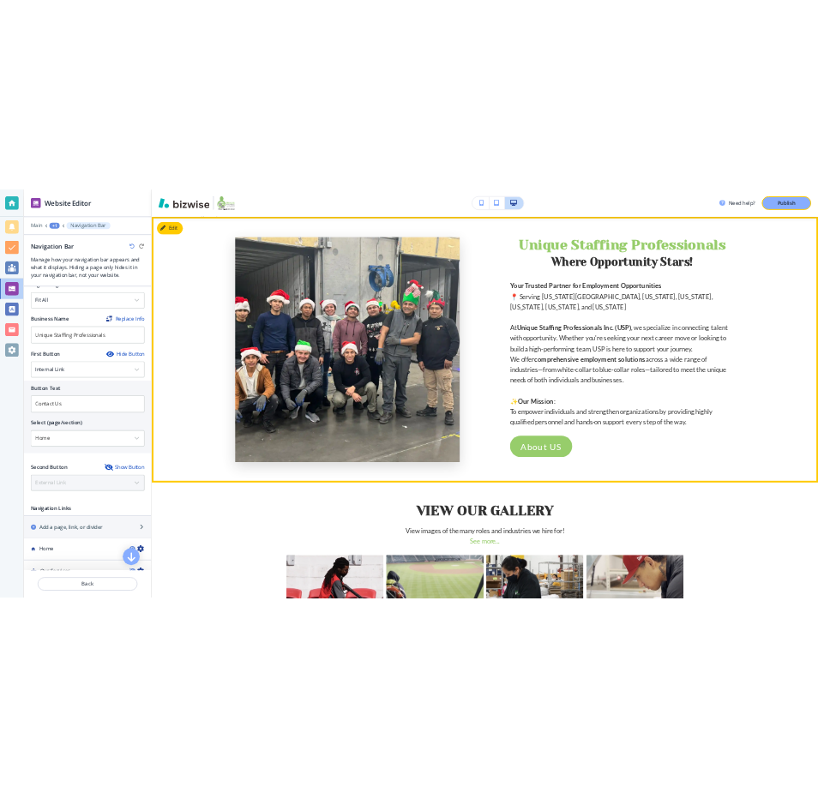
scroll to position [0, 0]
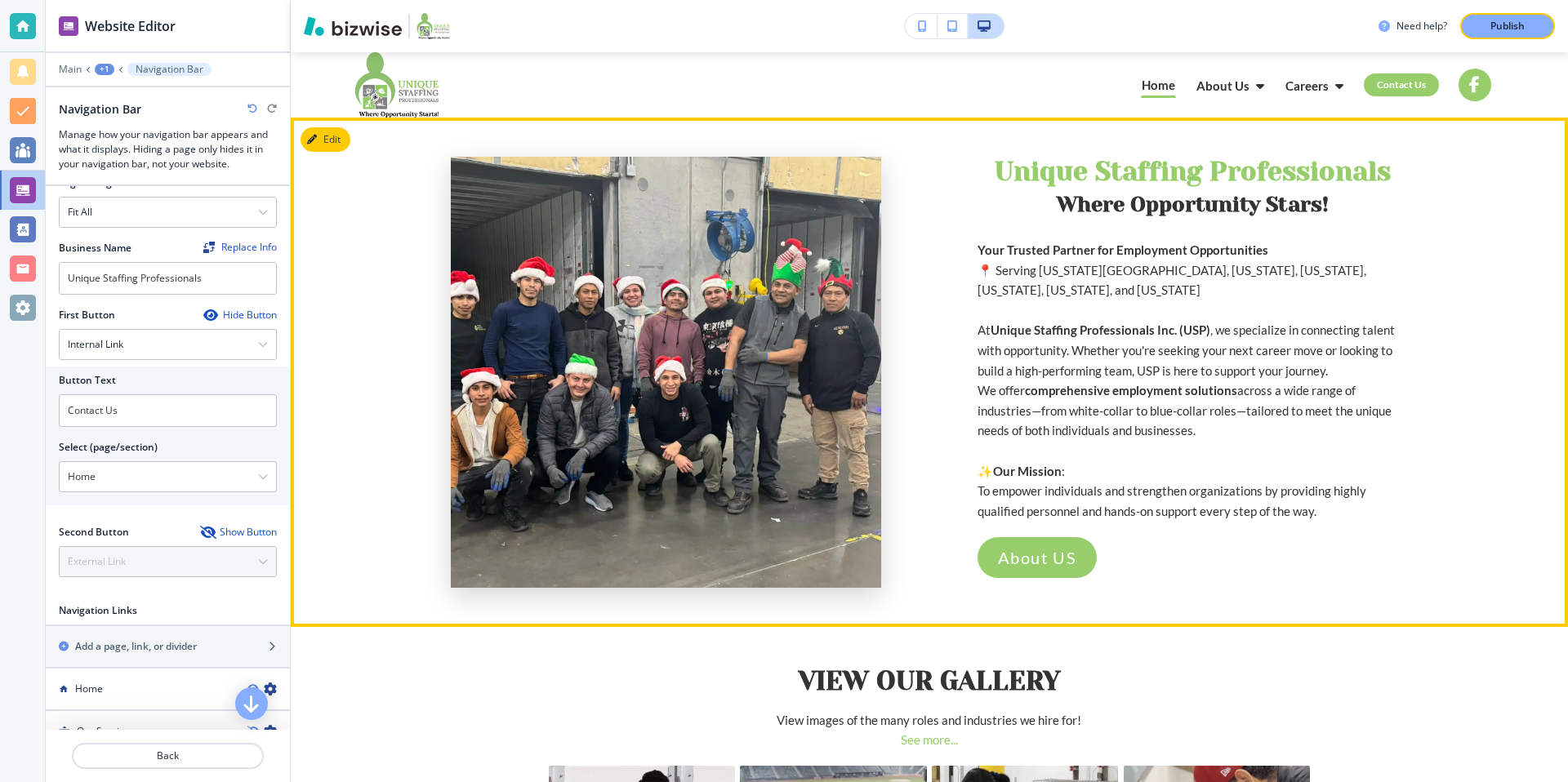
click at [363, 208] on div "Unique Staffing Professionals ﻿ Where Opportunity Stars! Your Trusted Partner f…" at bounding box center [929, 371] width 1277 height 510
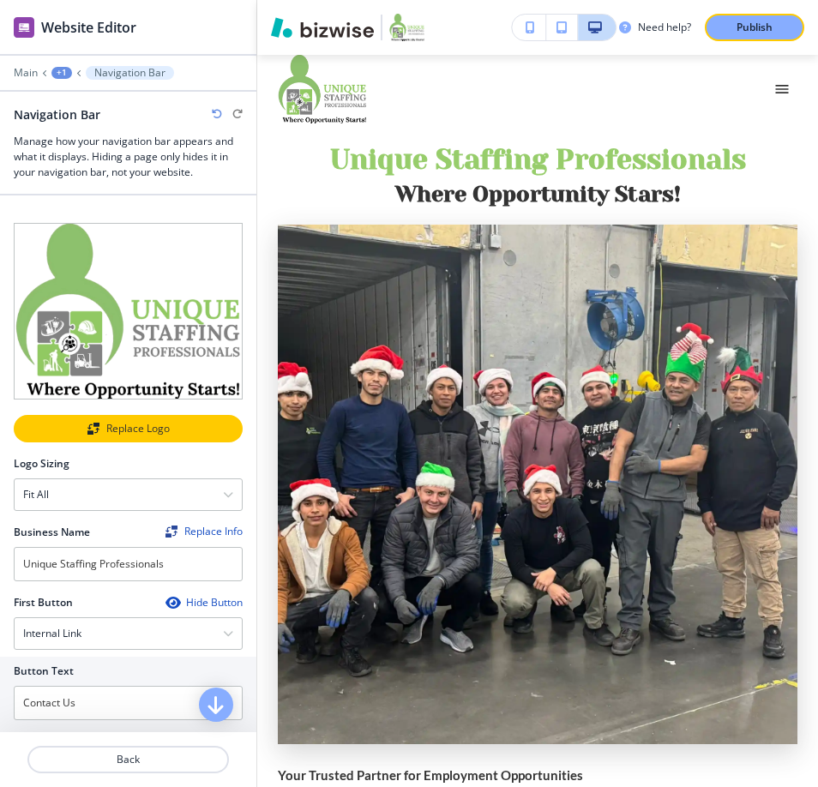
click at [151, 426] on div "Replace Logo" at bounding box center [127, 429] width 225 height 12
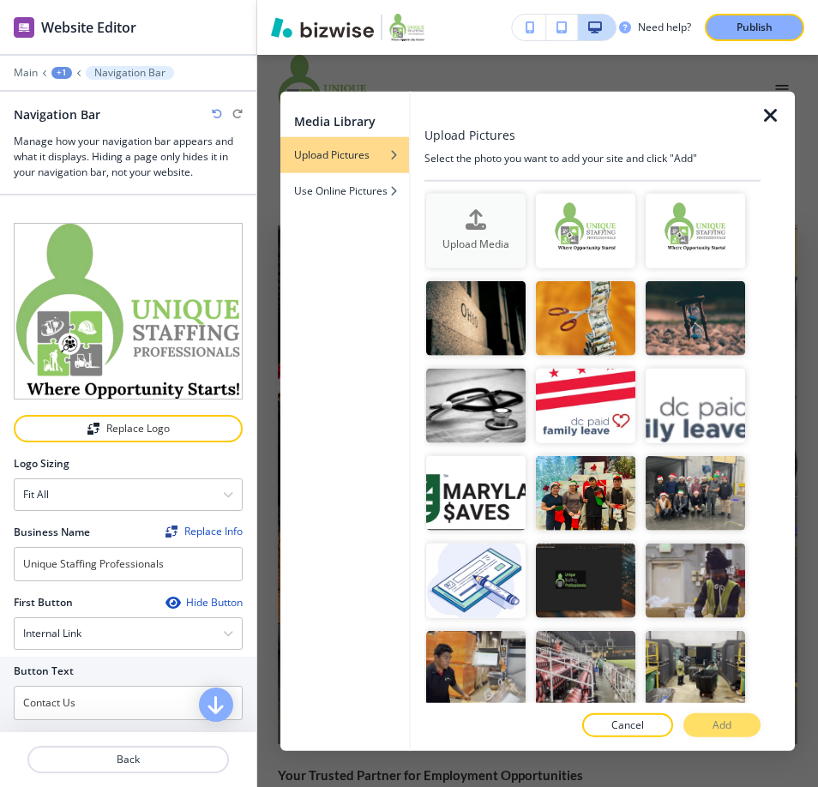
click at [496, 219] on div "Upload Media" at bounding box center [475, 231] width 99 height 44
click at [472, 216] on icon "button" at bounding box center [476, 219] width 21 height 21
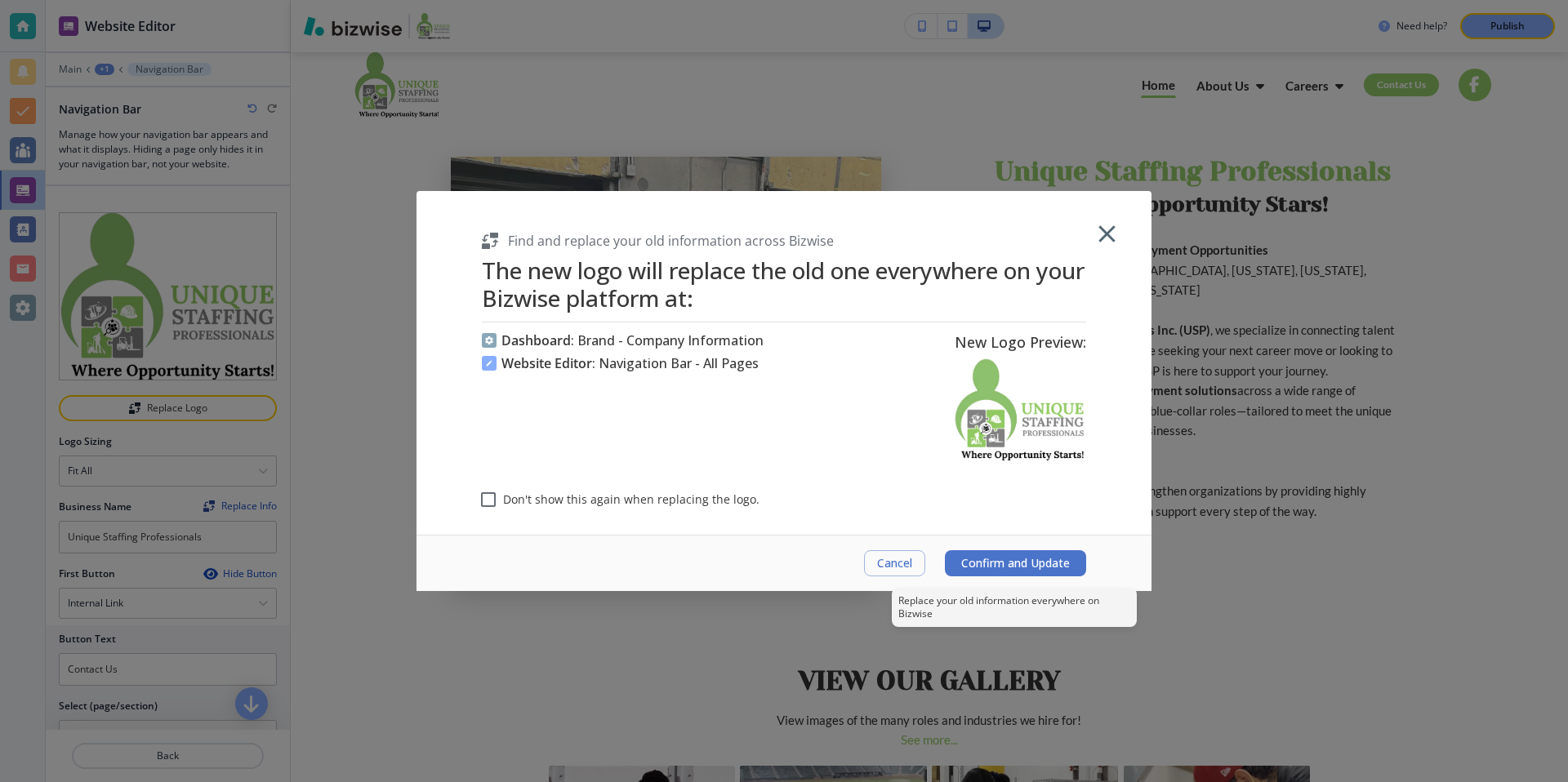
click at [1039, 563] on span "Confirm and Update" at bounding box center [1015, 564] width 109 height 13
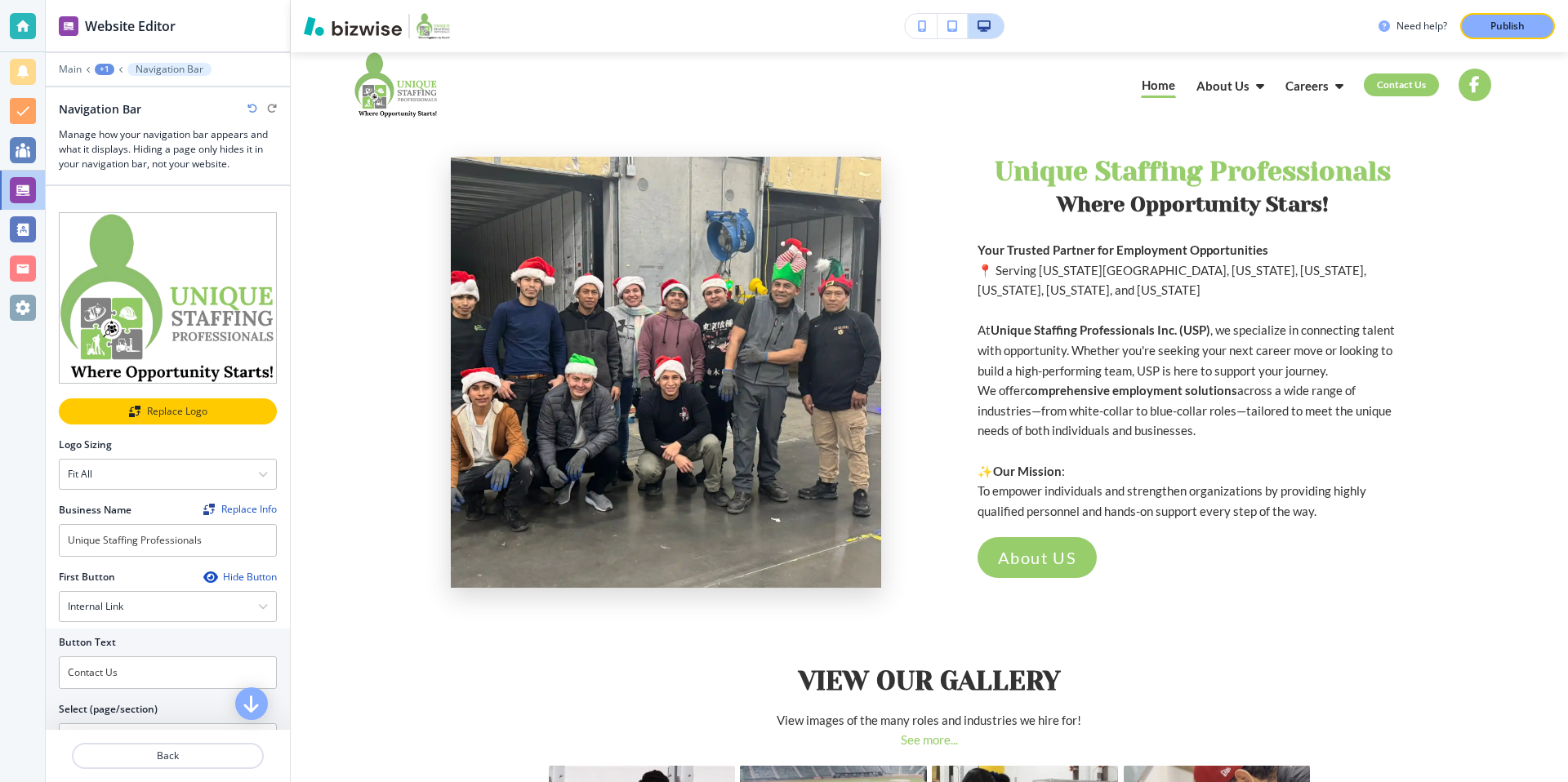
click at [160, 416] on div "Replace Logo" at bounding box center [167, 411] width 214 height 11
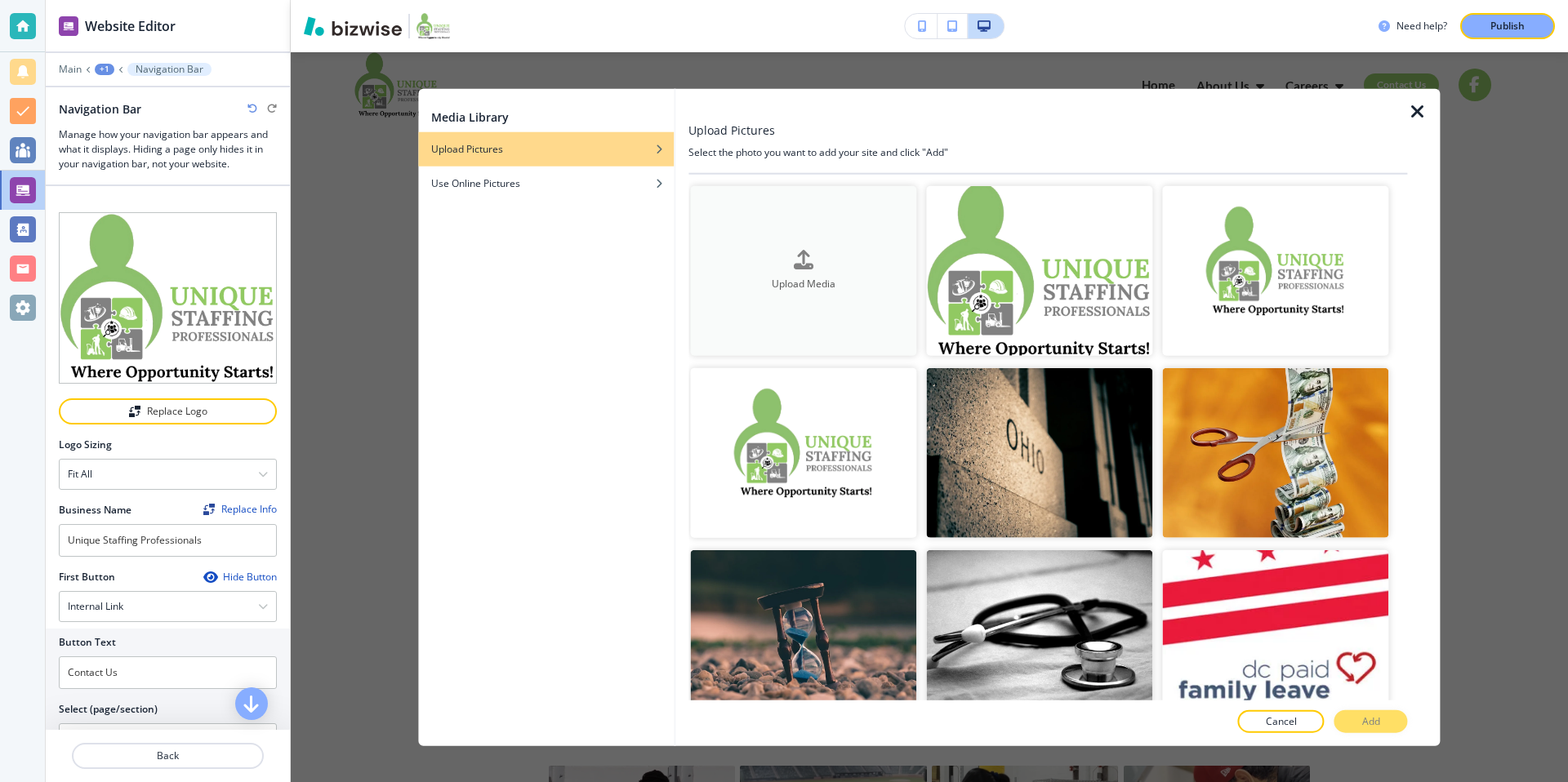
click at [873, 294] on button "Upload Media" at bounding box center [802, 271] width 226 height 170
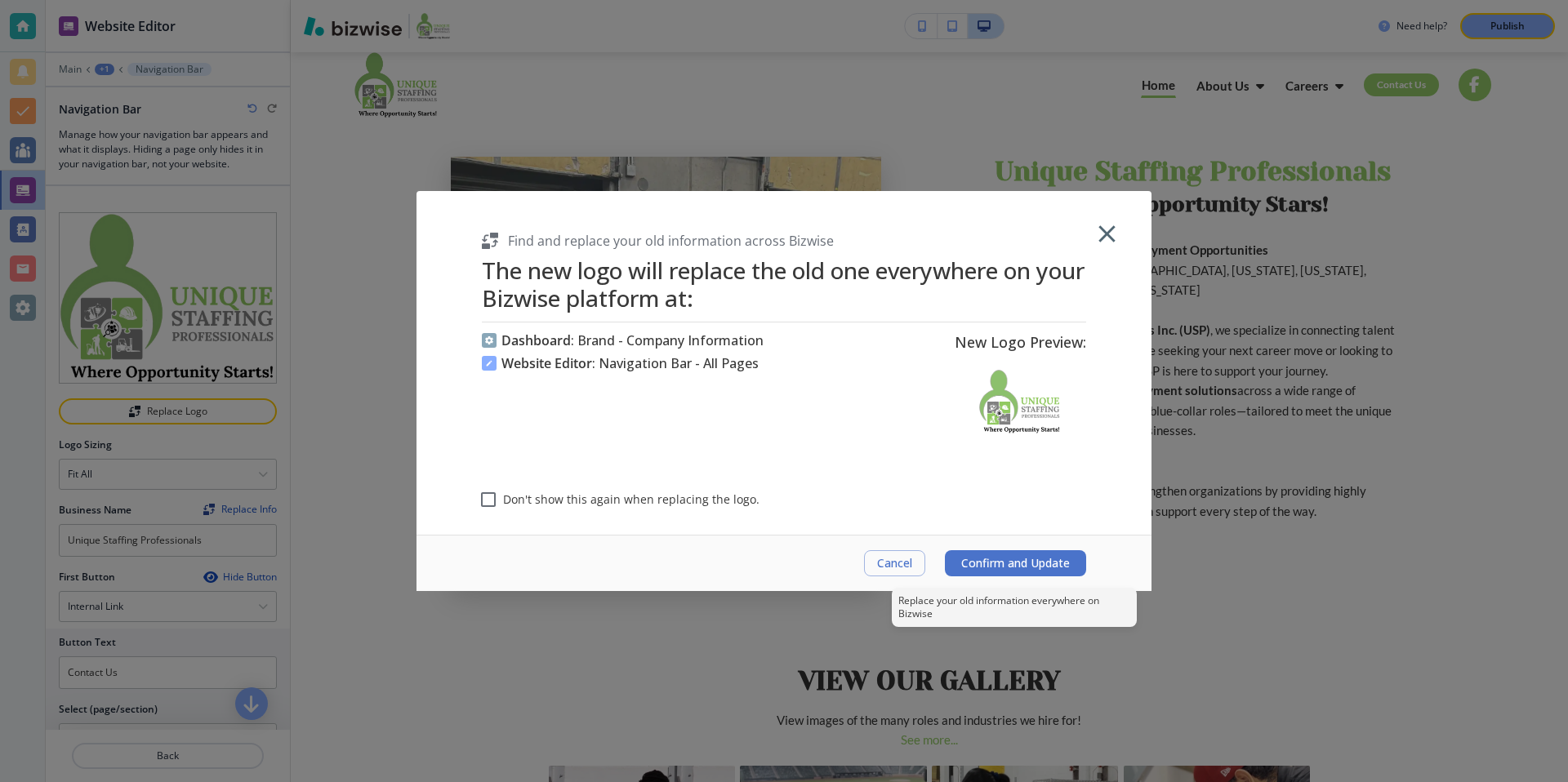
click at [1027, 557] on span "Confirm and Update" at bounding box center [1015, 564] width 109 height 13
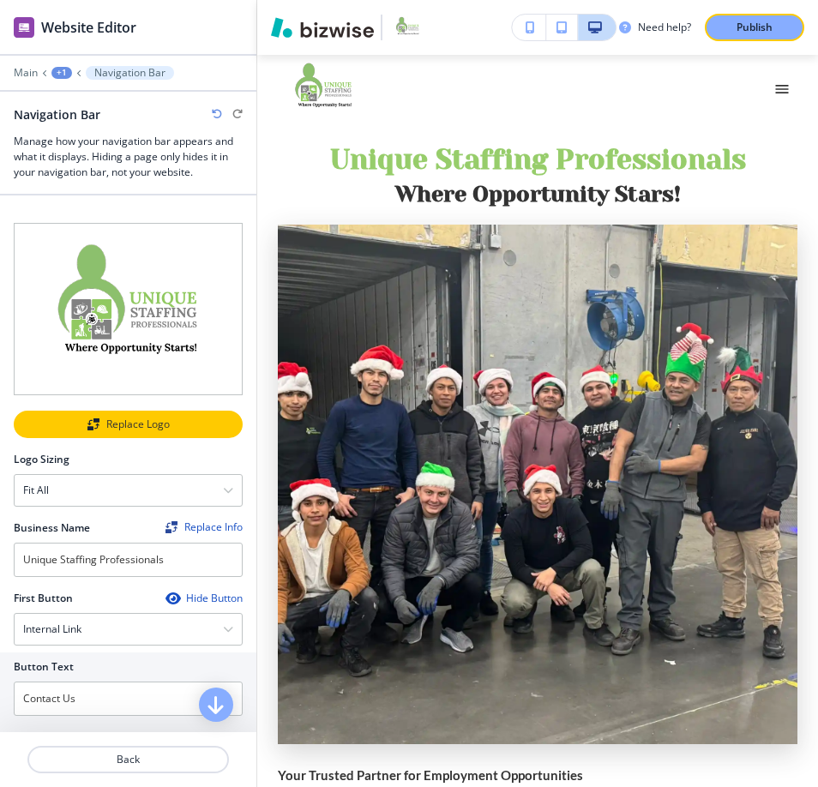
click at [117, 418] on div "Replace Logo" at bounding box center [127, 424] width 225 height 12
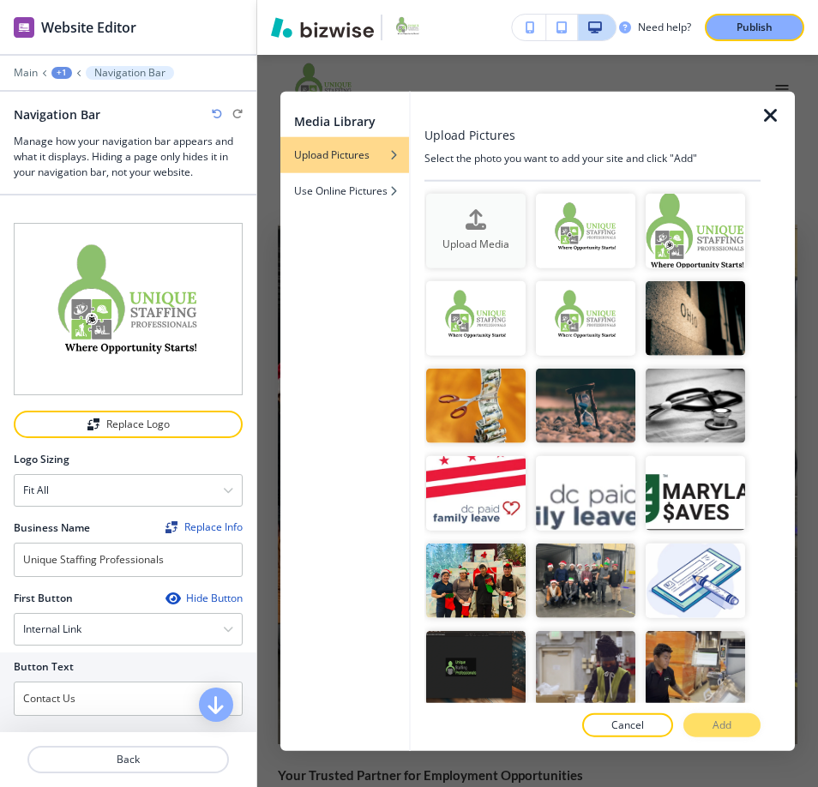
click at [475, 240] on h4 "Upload Media" at bounding box center [475, 244] width 99 height 15
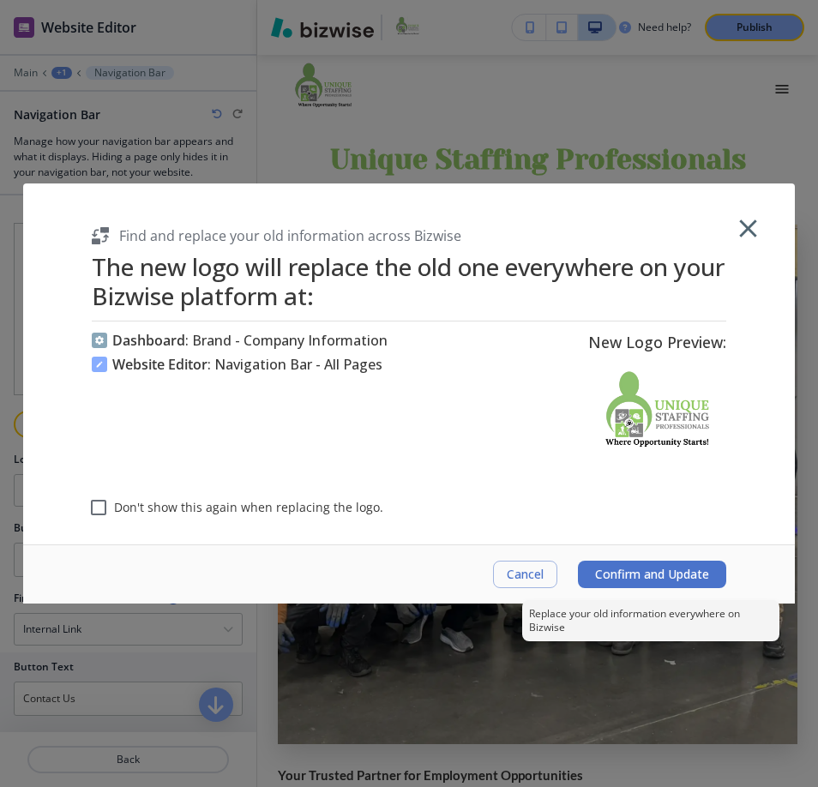
click at [674, 580] on span "Confirm and Update" at bounding box center [652, 575] width 114 height 14
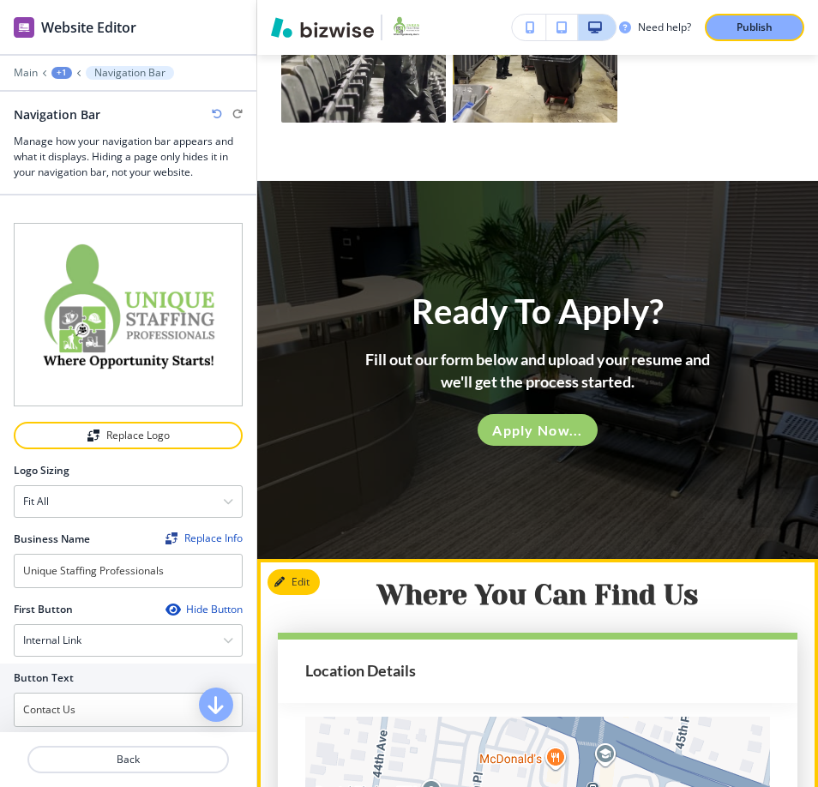
scroll to position [1637, 0]
